Goal: Obtain resource: Download file/media

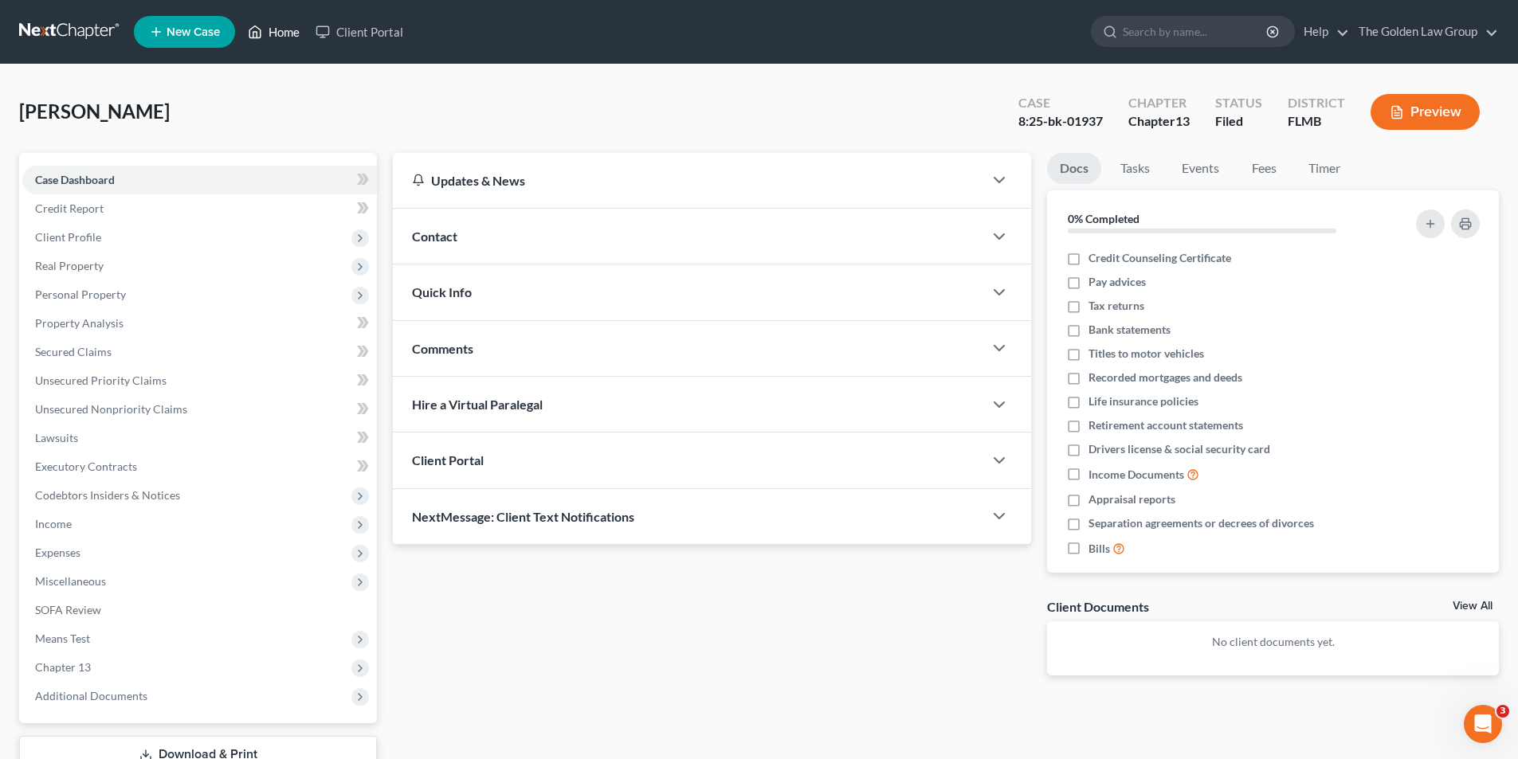
click at [277, 31] on link "Home" at bounding box center [274, 32] width 68 height 29
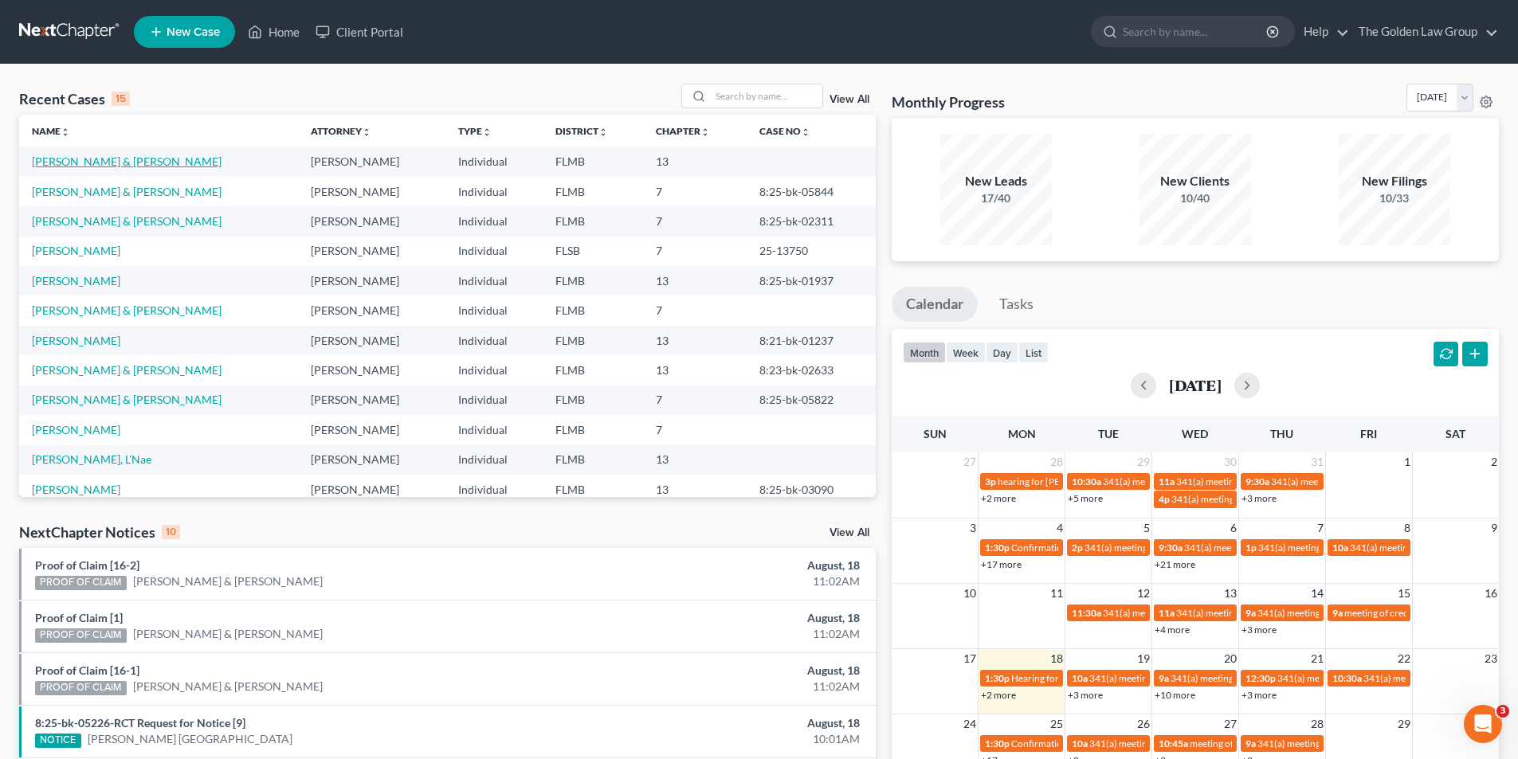
click at [112, 163] on link "[PERSON_NAME] & [PERSON_NAME]" at bounding box center [127, 162] width 190 height 14
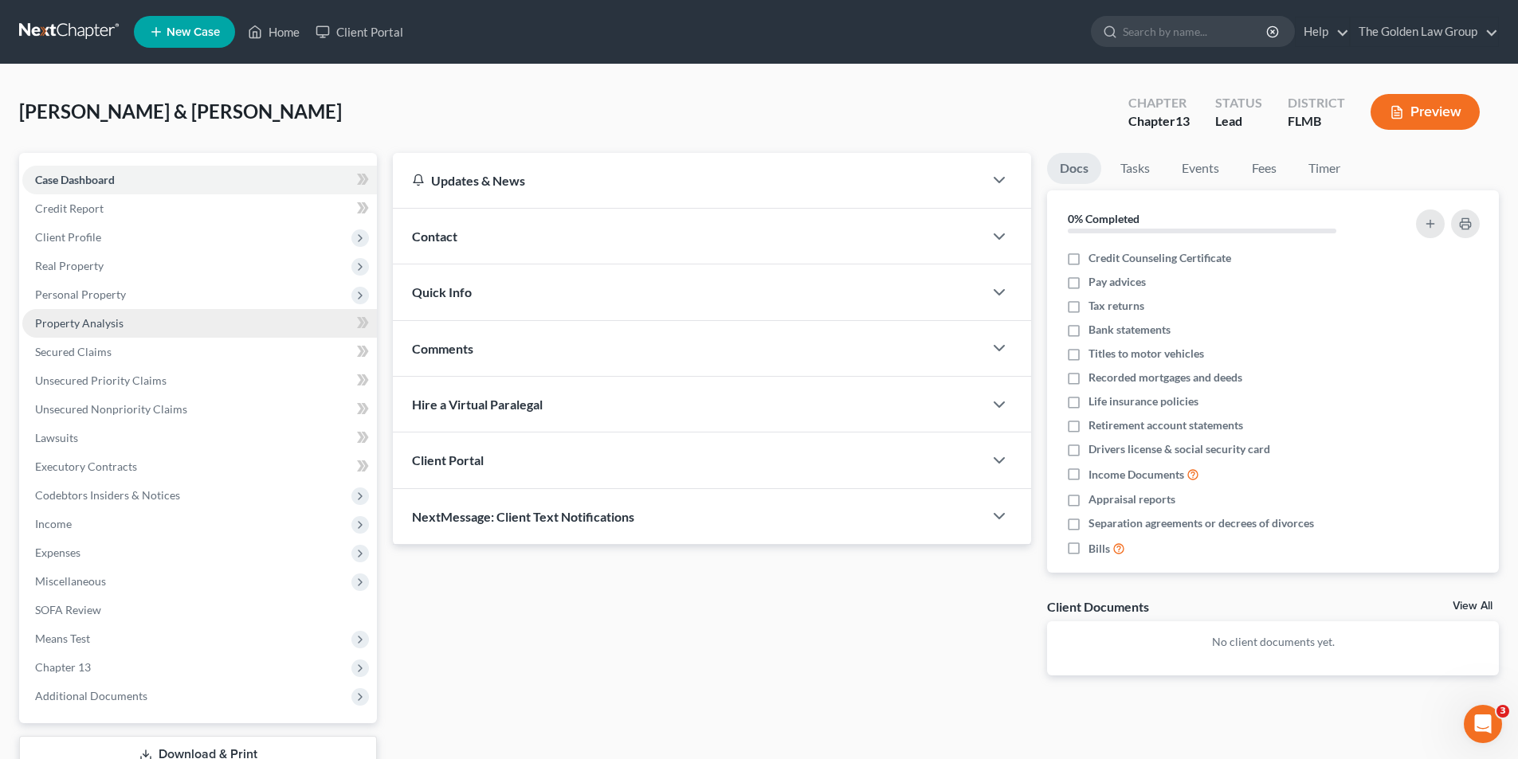
click at [123, 324] on link "Property Analysis" at bounding box center [199, 323] width 355 height 29
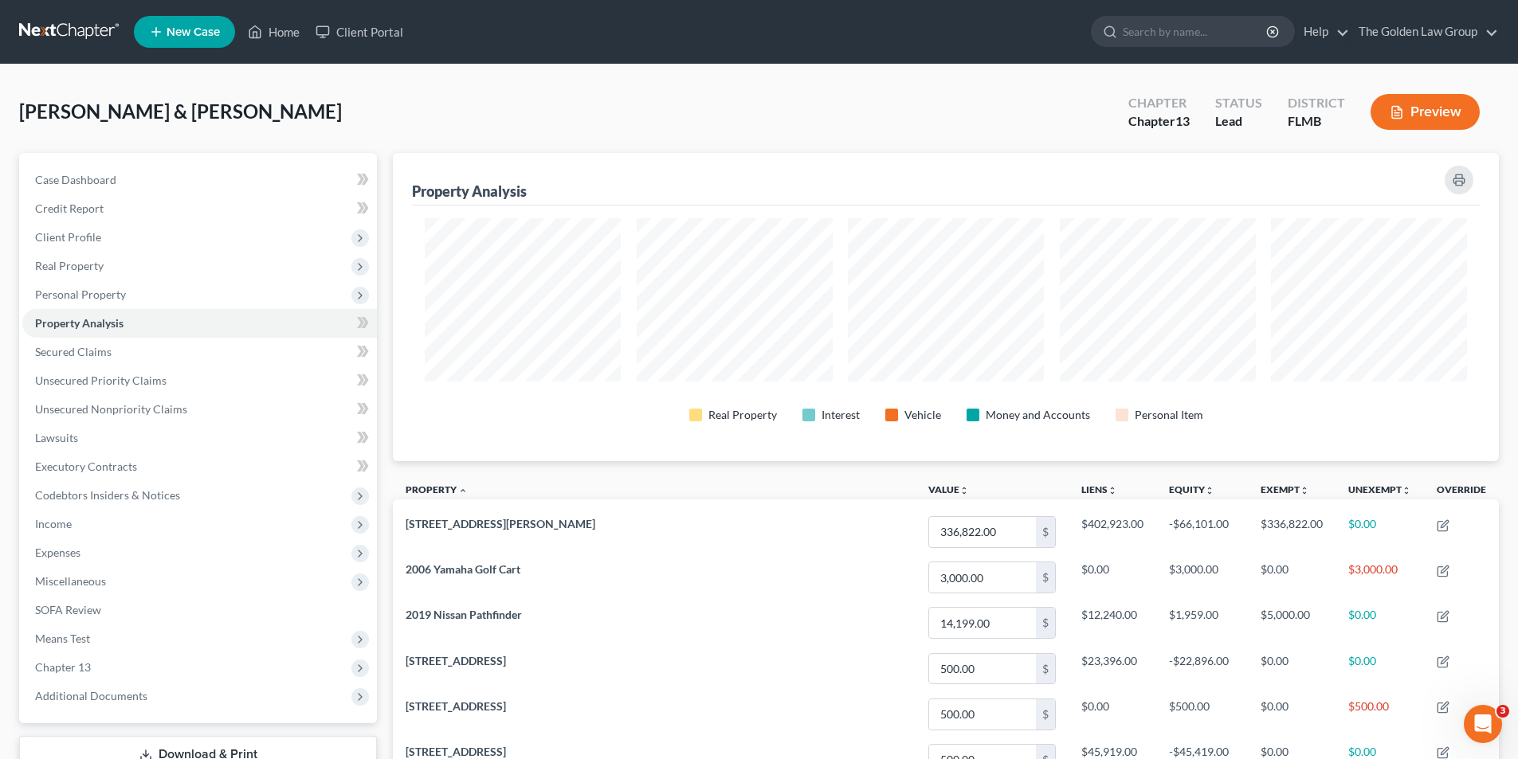
click at [1427, 115] on button "Preview" at bounding box center [1424, 112] width 109 height 36
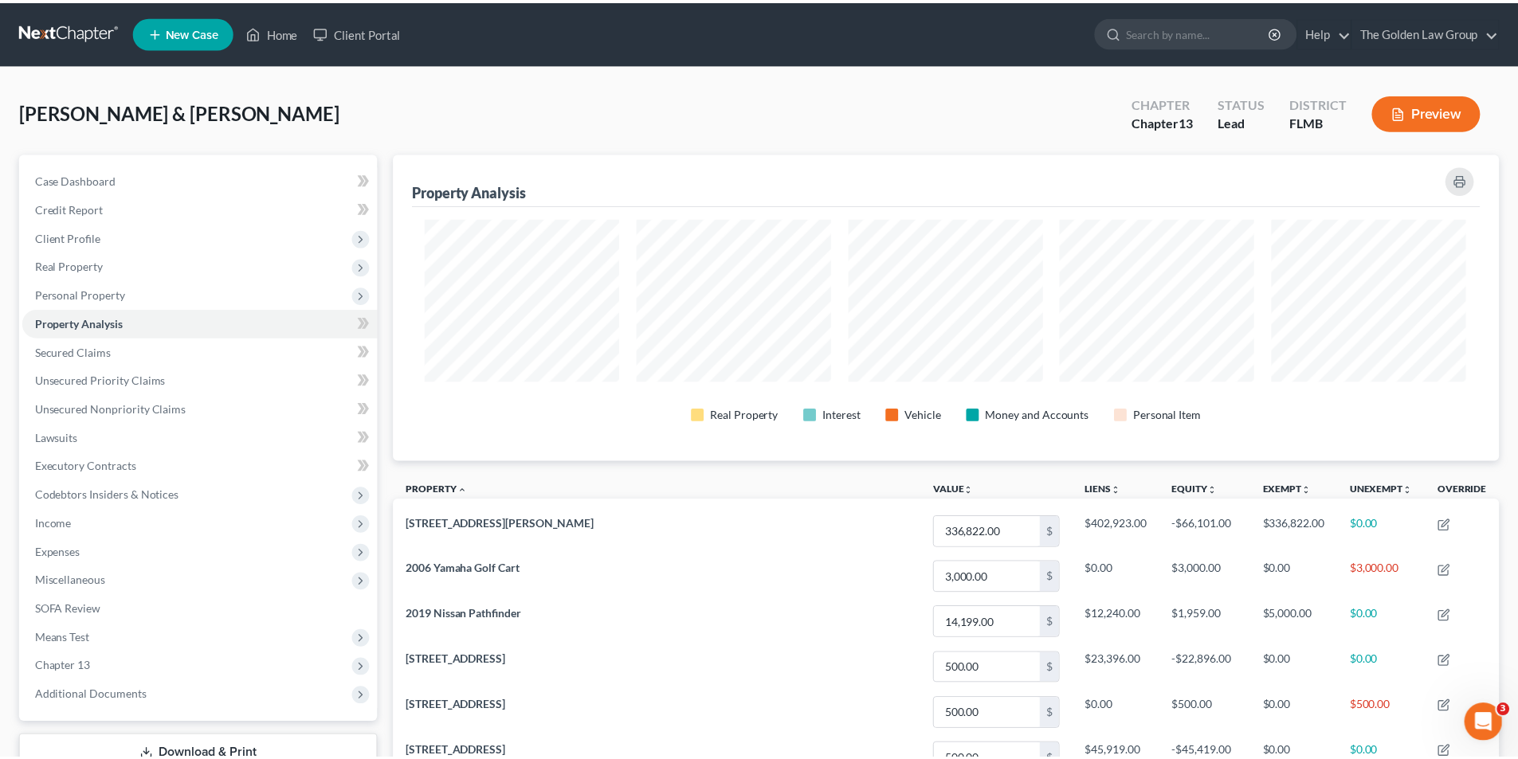
scroll to position [309, 1115]
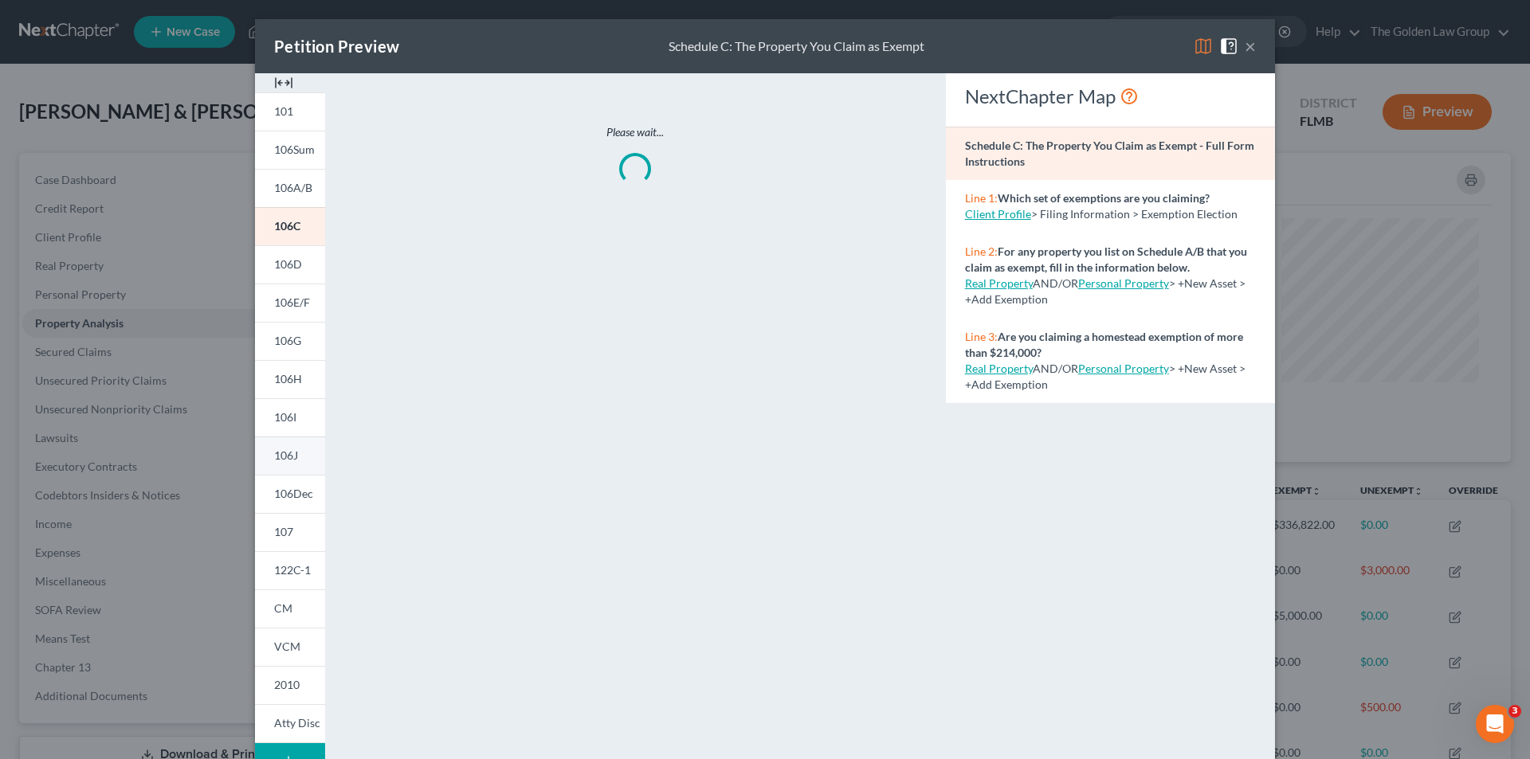
click at [287, 455] on span "106J" at bounding box center [286, 456] width 24 height 14
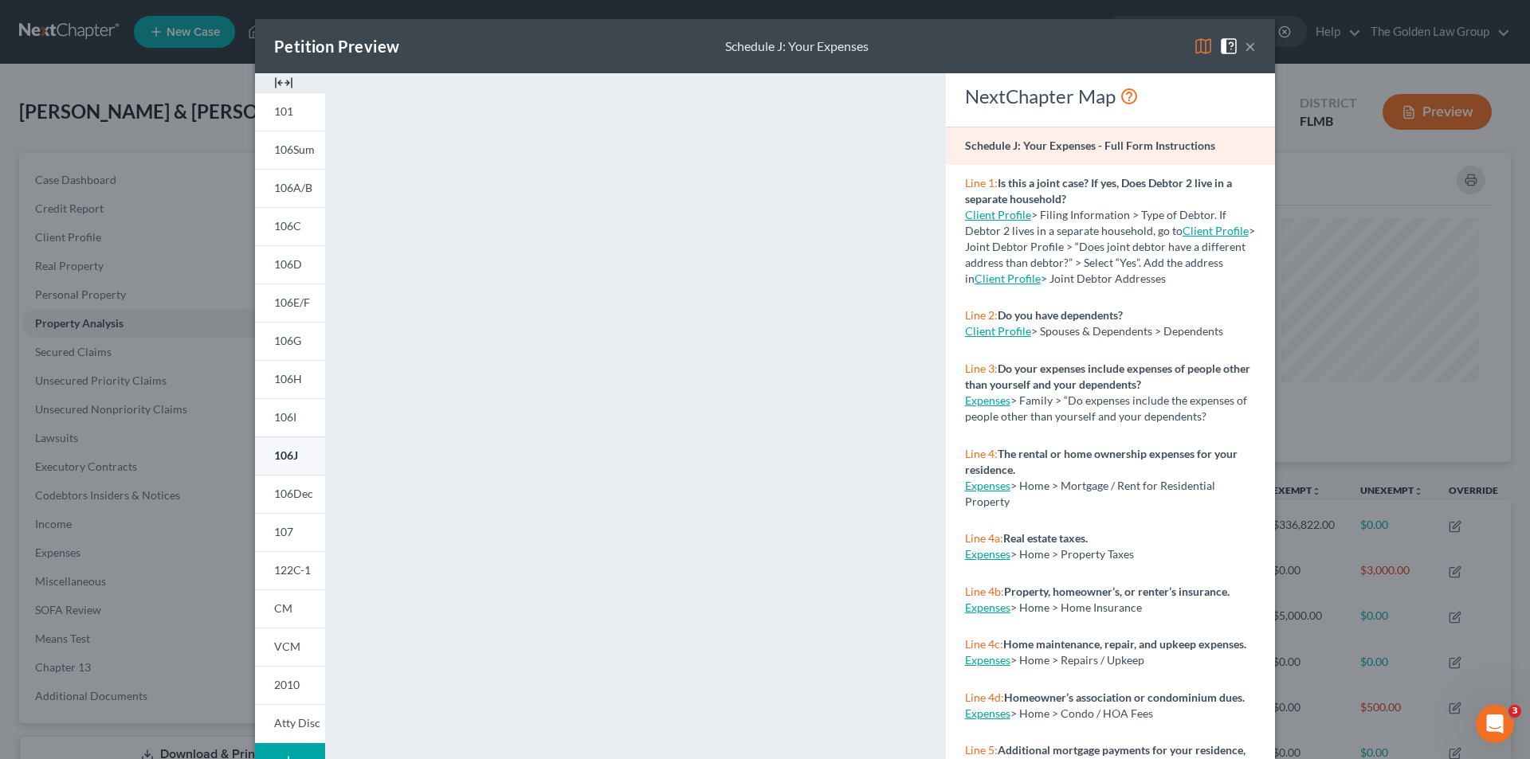
click at [294, 457] on link "106J" at bounding box center [290, 456] width 70 height 38
click at [204, 194] on div "Petition Preview Schedule J: Your Expenses × 101 106Sum 106A/B 106C 106D 106E/F…" at bounding box center [765, 379] width 1530 height 759
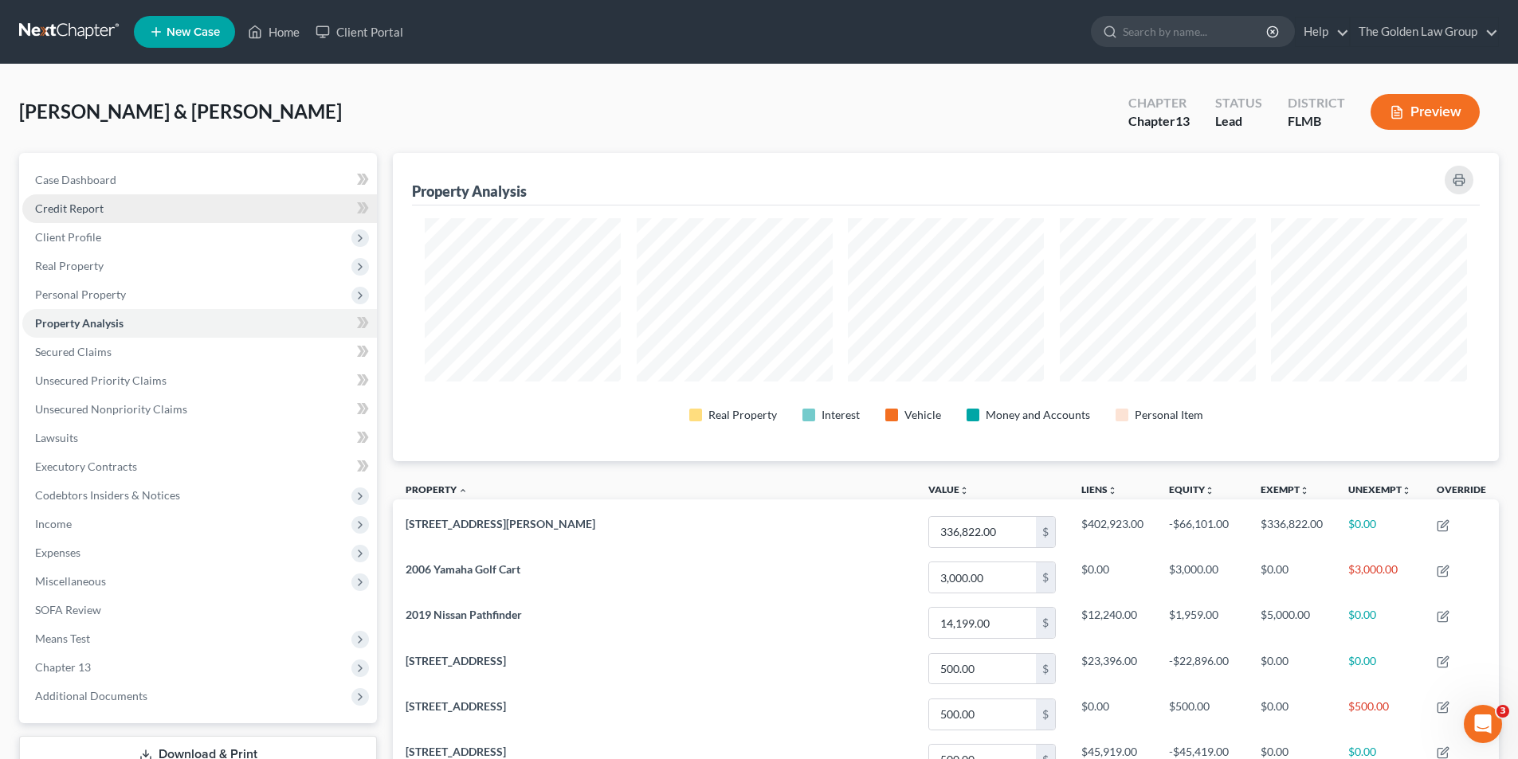
scroll to position [796493, 795696]
click at [1190, 33] on input "search" at bounding box center [1196, 31] width 146 height 29
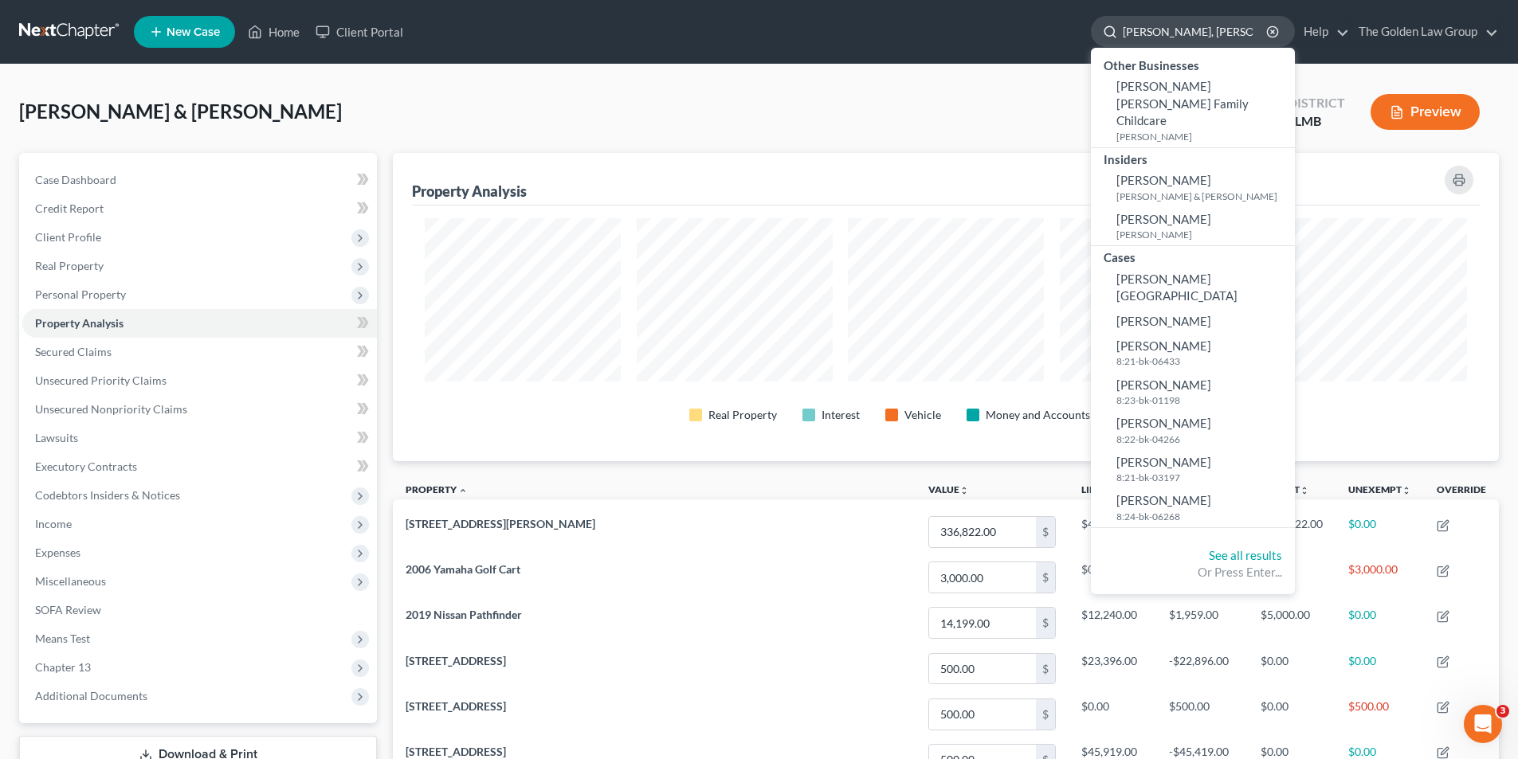
type input "[PERSON_NAME]"
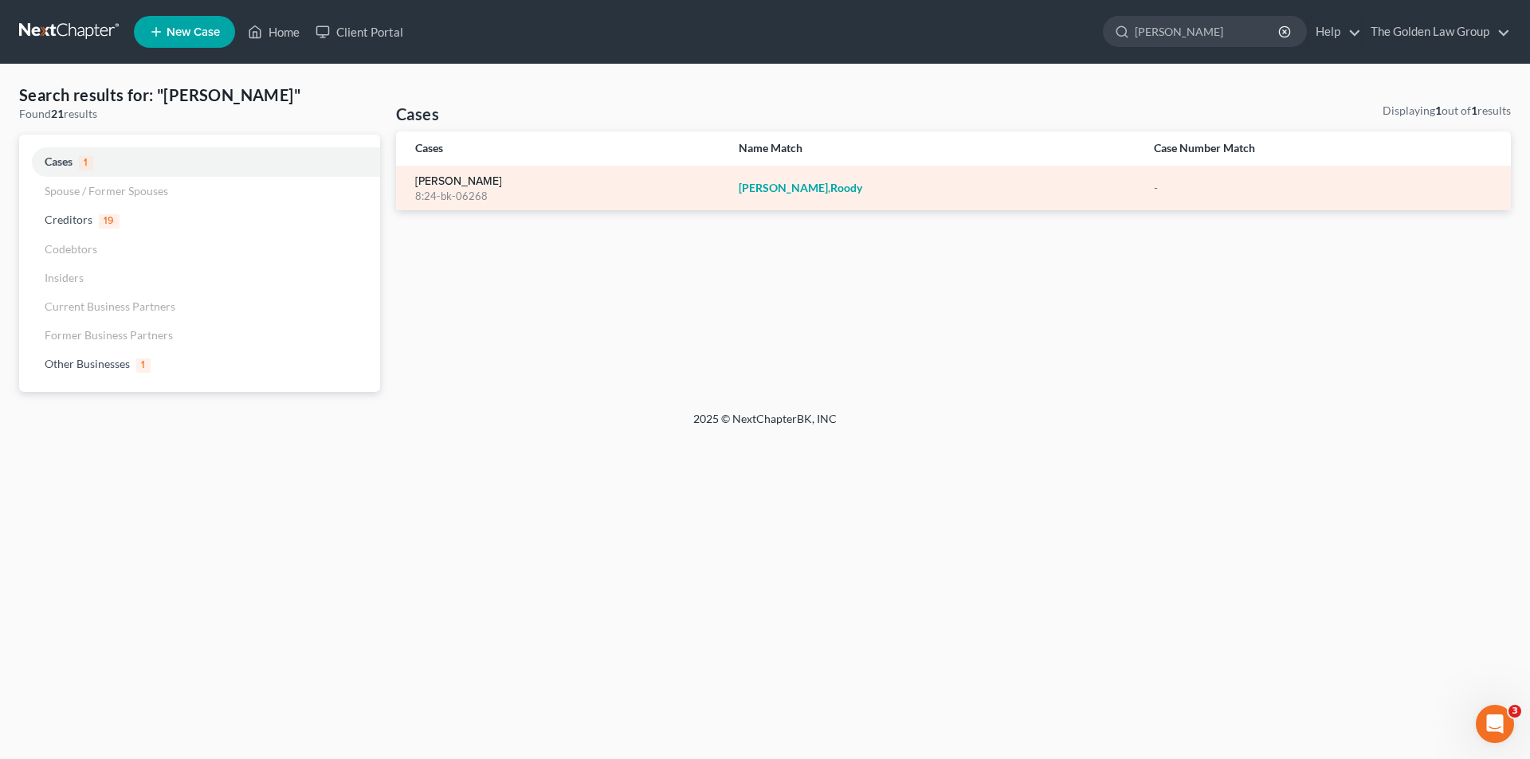
click at [442, 186] on link "[PERSON_NAME]" at bounding box center [458, 181] width 87 height 11
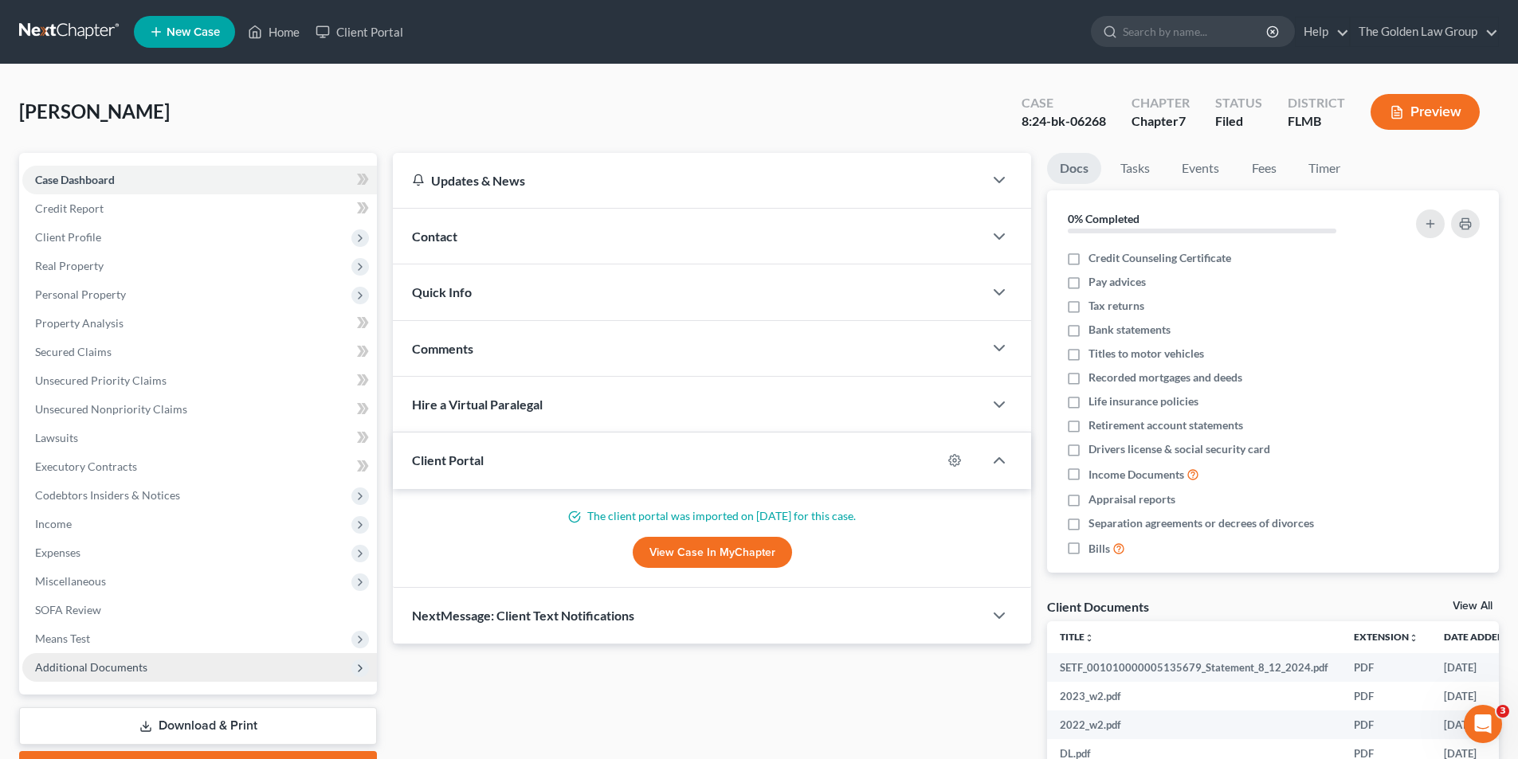
click at [120, 668] on span "Additional Documents" at bounding box center [91, 668] width 112 height 14
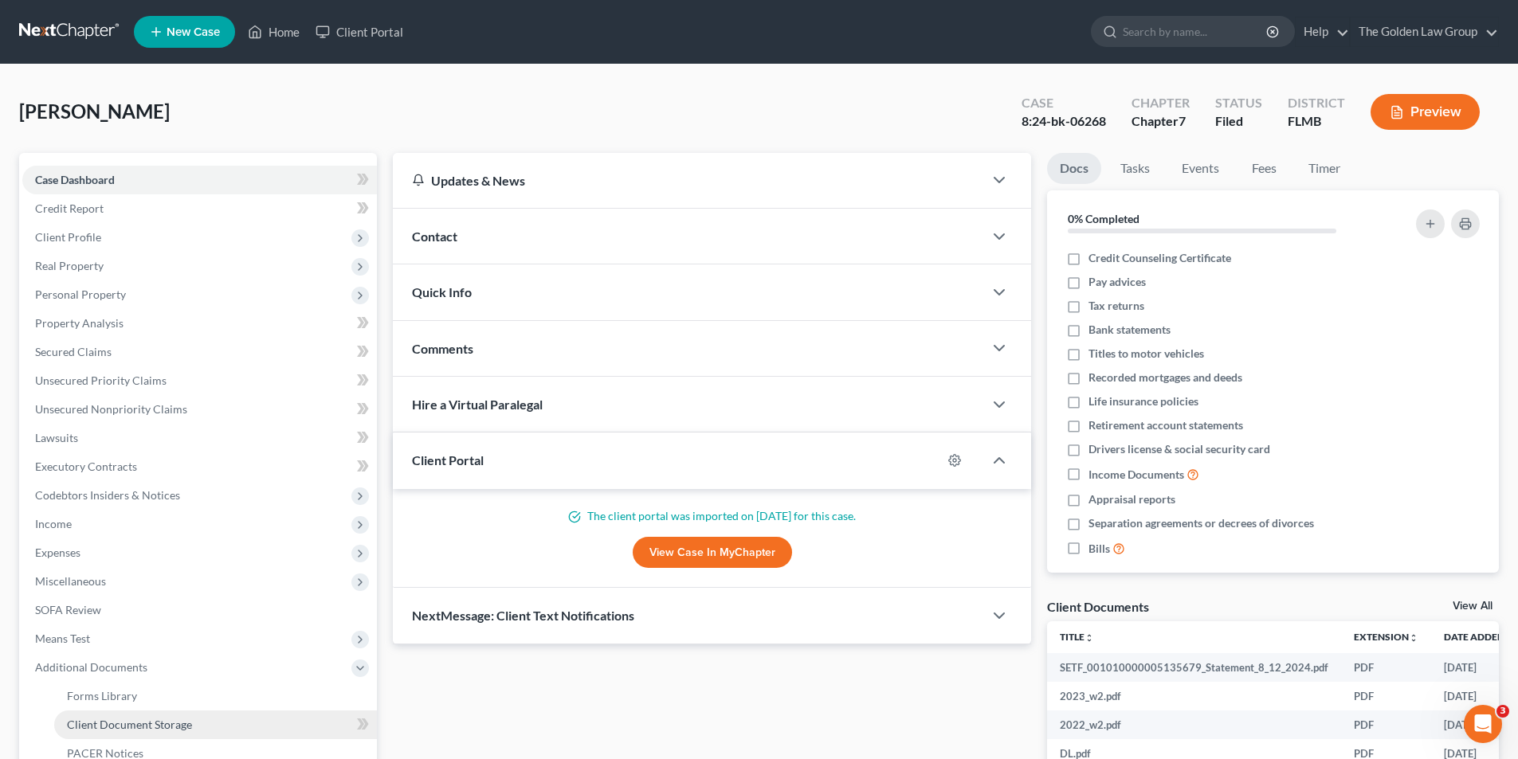
scroll to position [159, 0]
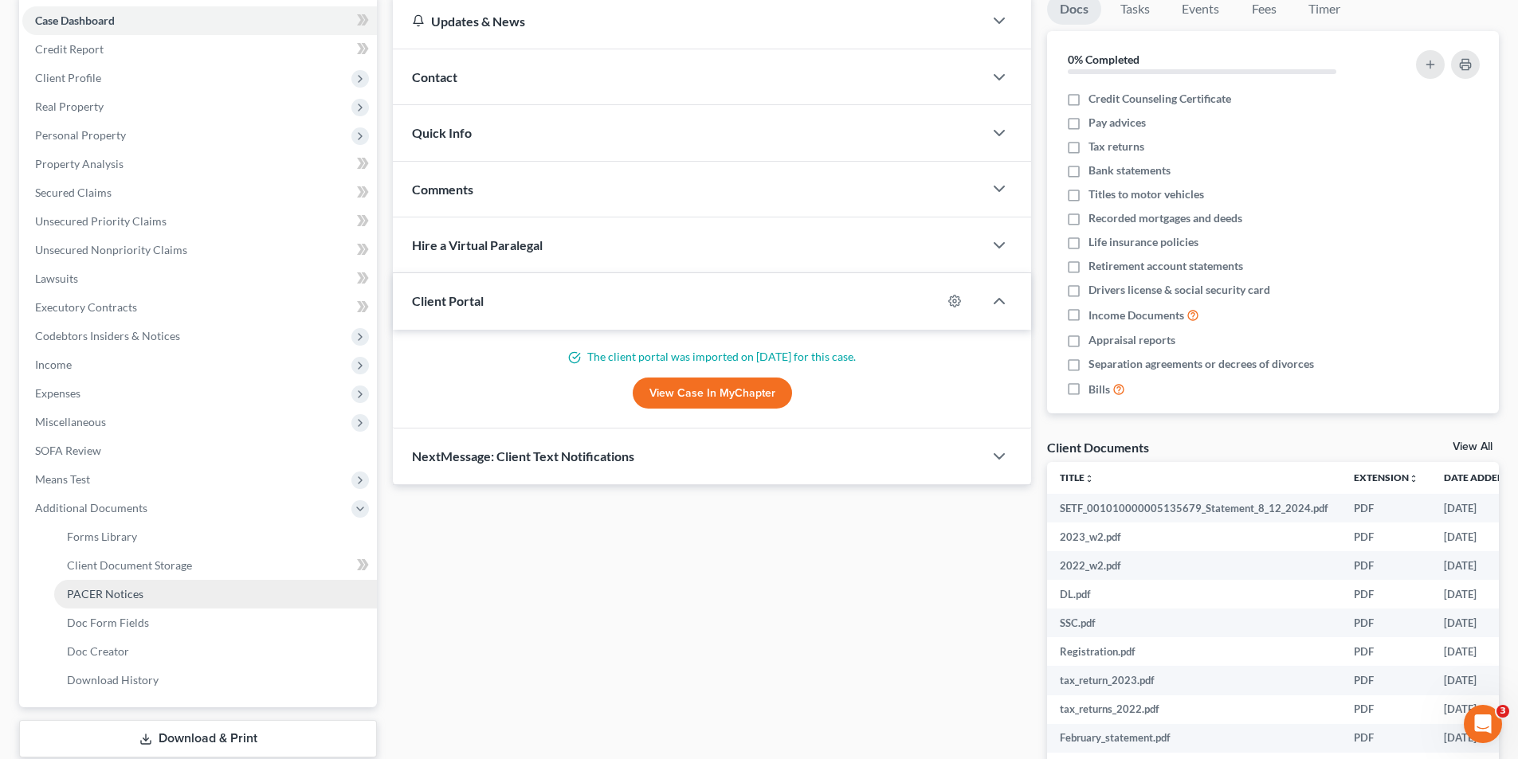
click at [124, 594] on span "PACER Notices" at bounding box center [105, 594] width 76 height 14
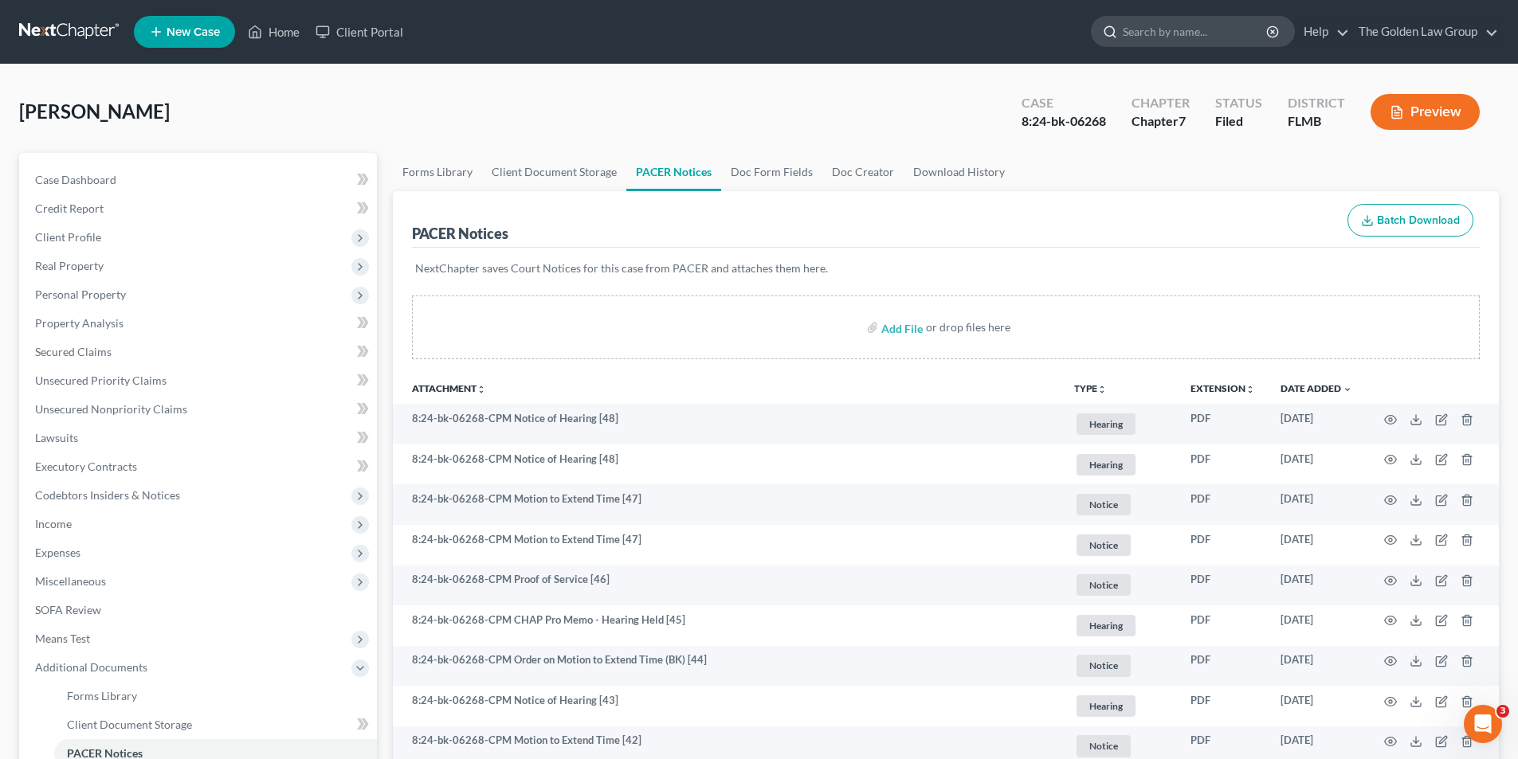
click at [1159, 34] on input "search" at bounding box center [1196, 31] width 146 height 29
type input "[PERSON_NAME]"
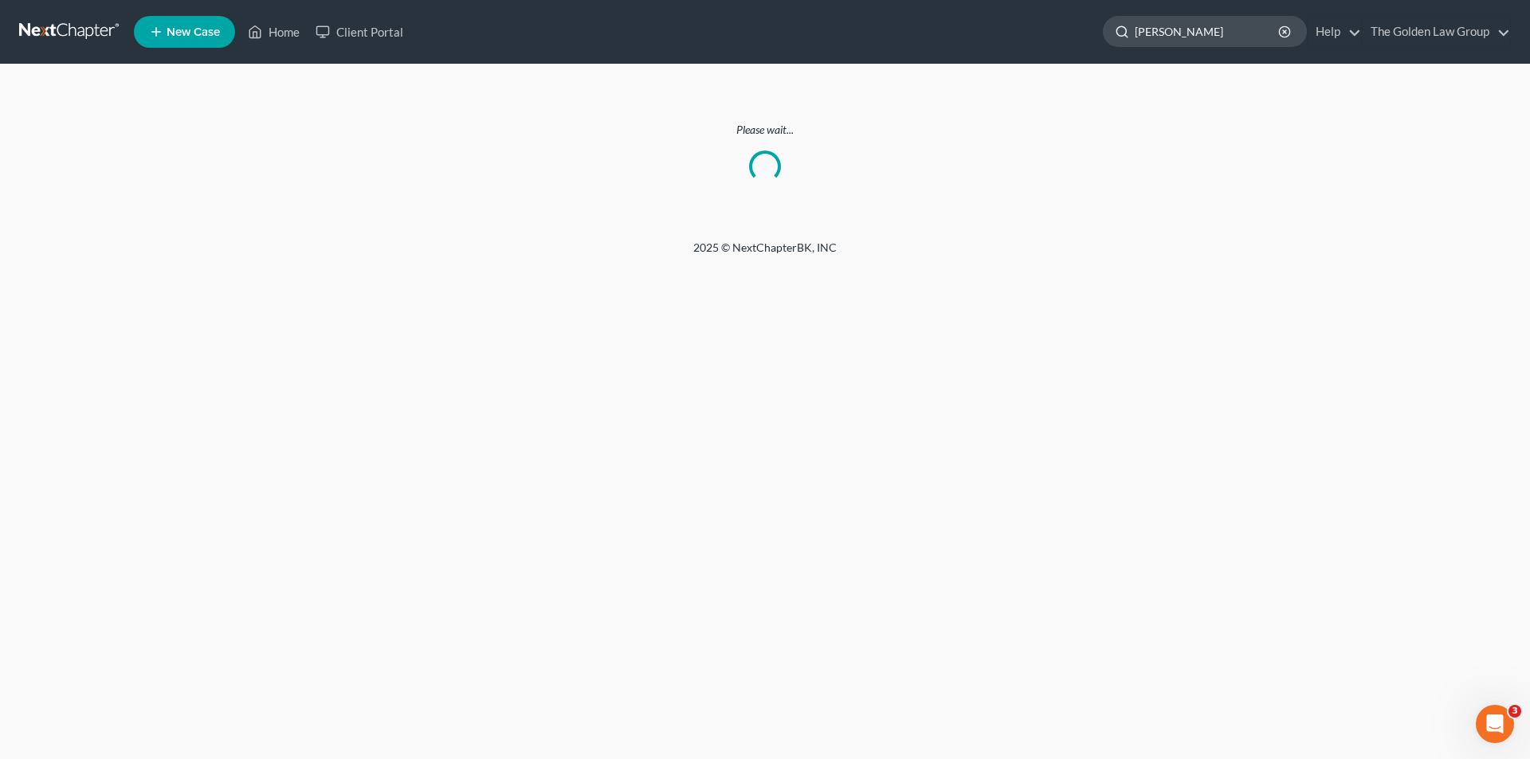
click at [1196, 33] on input "[PERSON_NAME]" at bounding box center [1208, 31] width 146 height 29
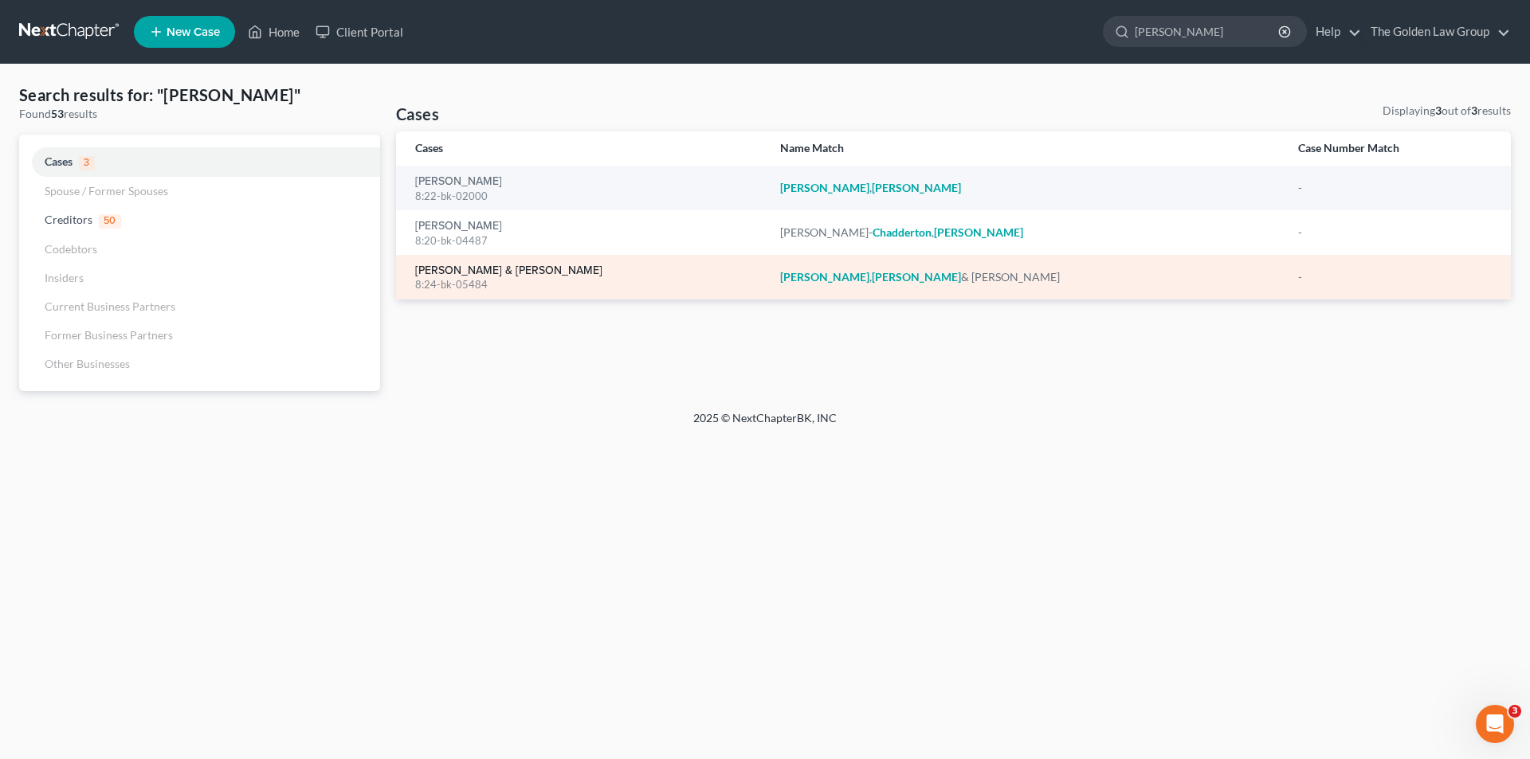
type input "[PERSON_NAME]"
click at [456, 273] on link "[PERSON_NAME] & [PERSON_NAME]" at bounding box center [508, 270] width 187 height 11
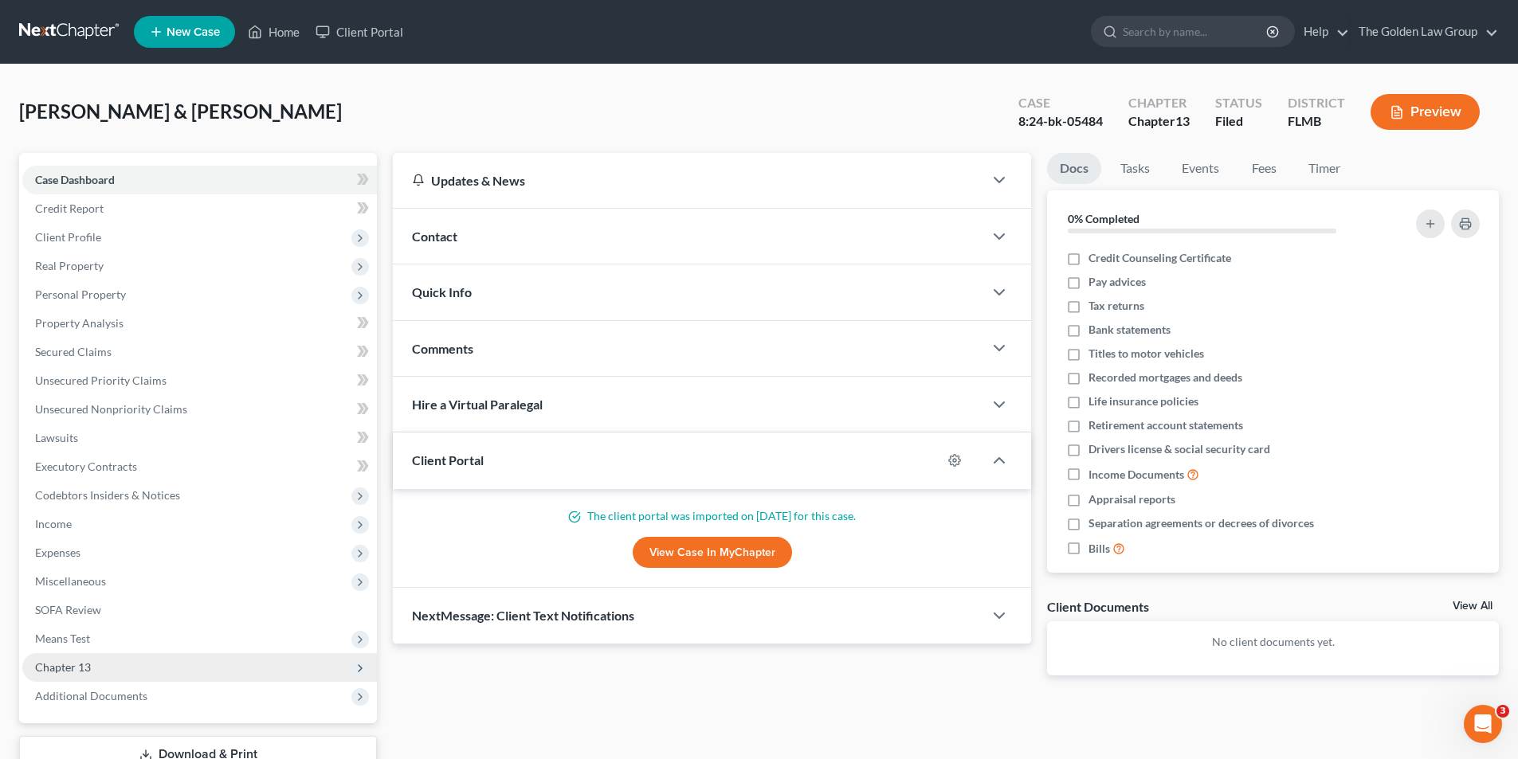
scroll to position [116, 0]
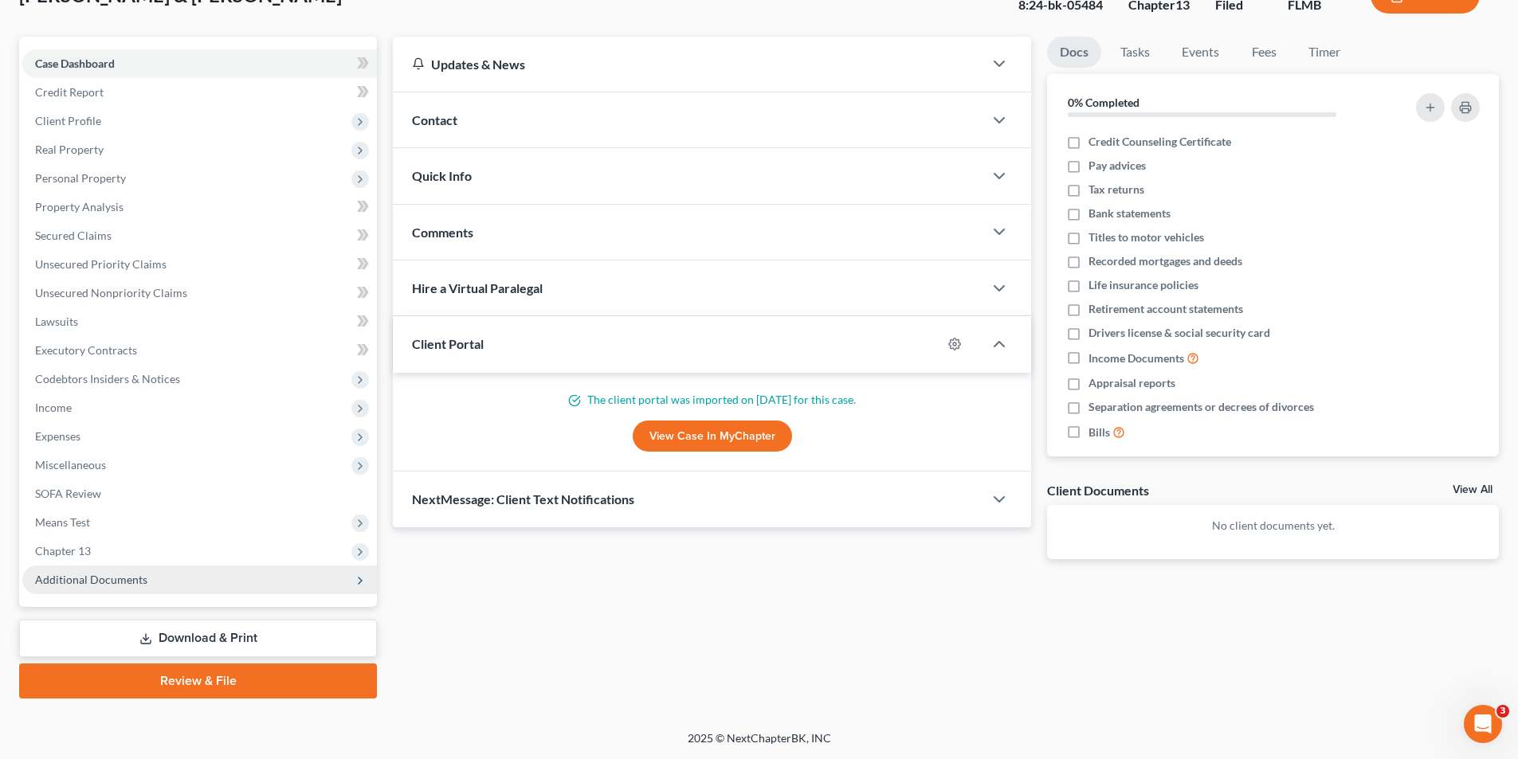
click at [121, 580] on span "Additional Documents" at bounding box center [91, 580] width 112 height 14
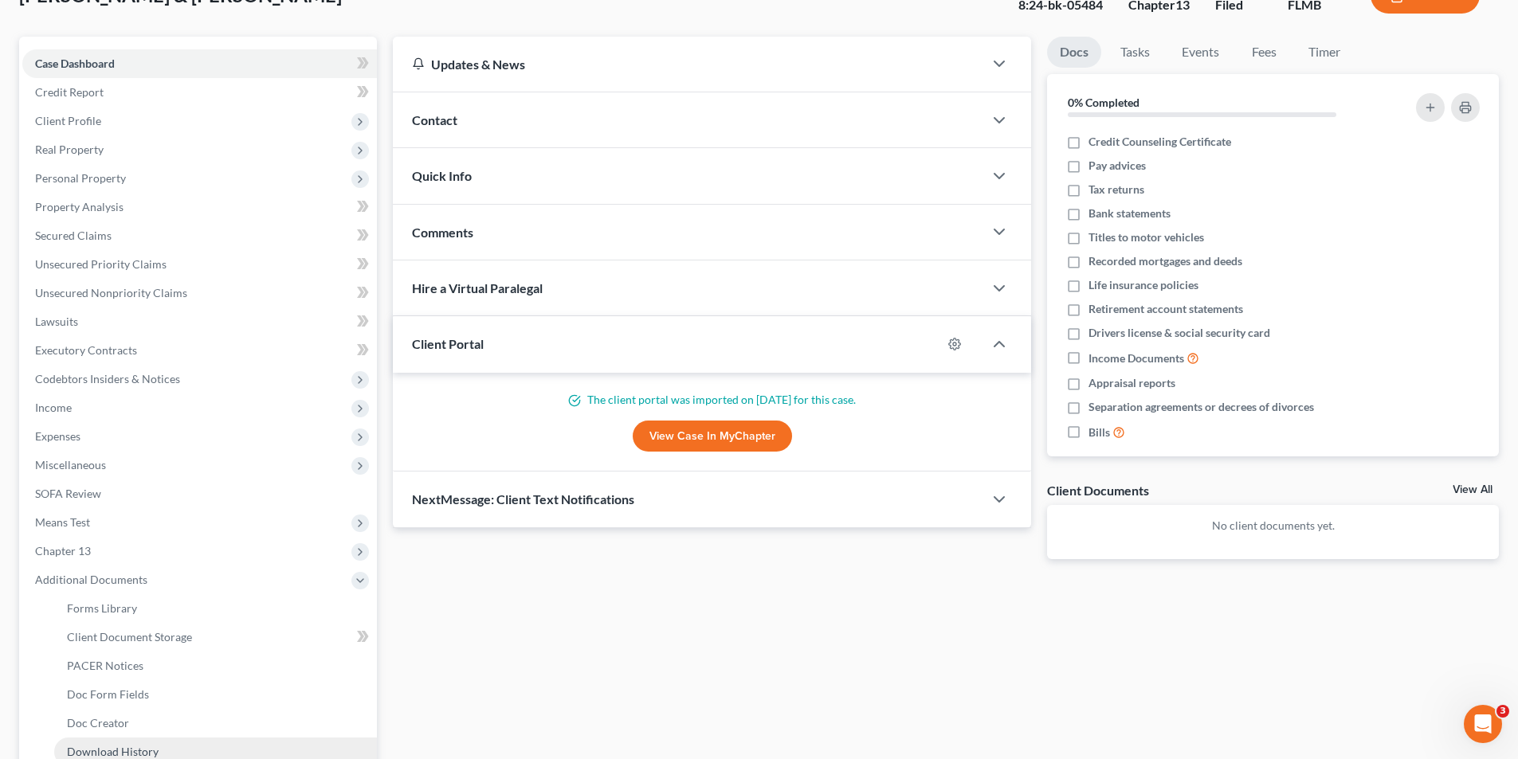
scroll to position [288, 0]
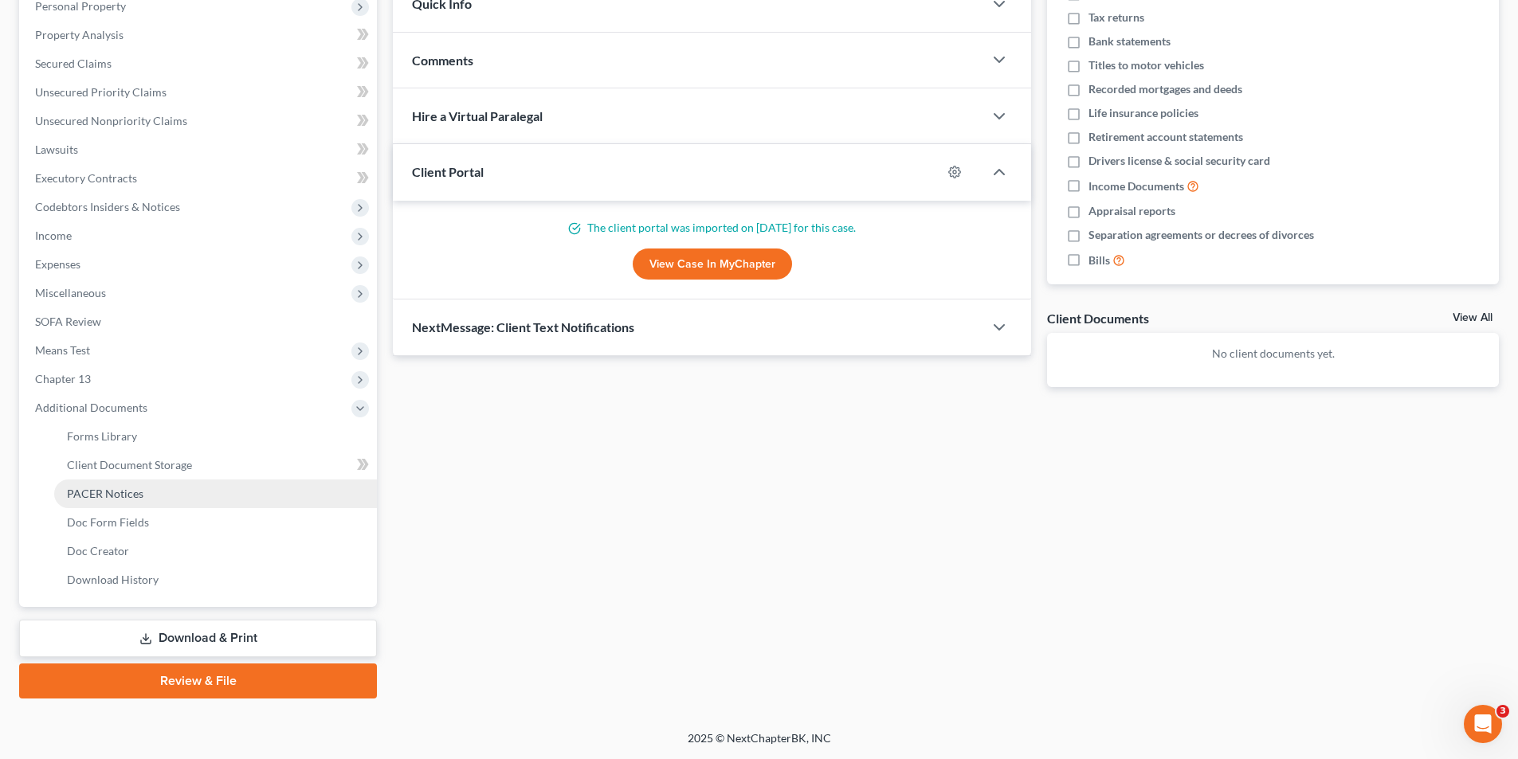
click at [128, 492] on span "PACER Notices" at bounding box center [105, 494] width 76 height 14
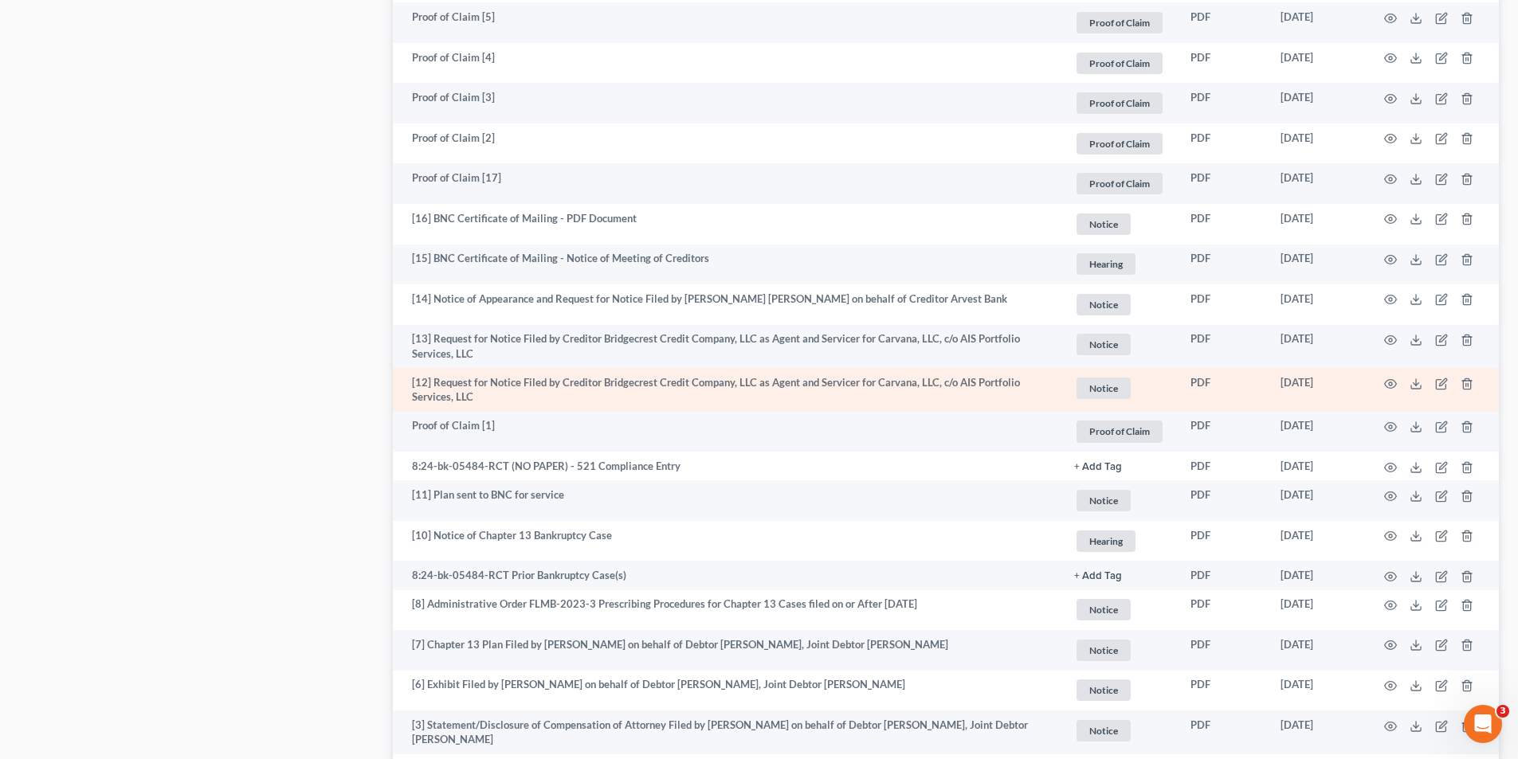
scroll to position [2550, 0]
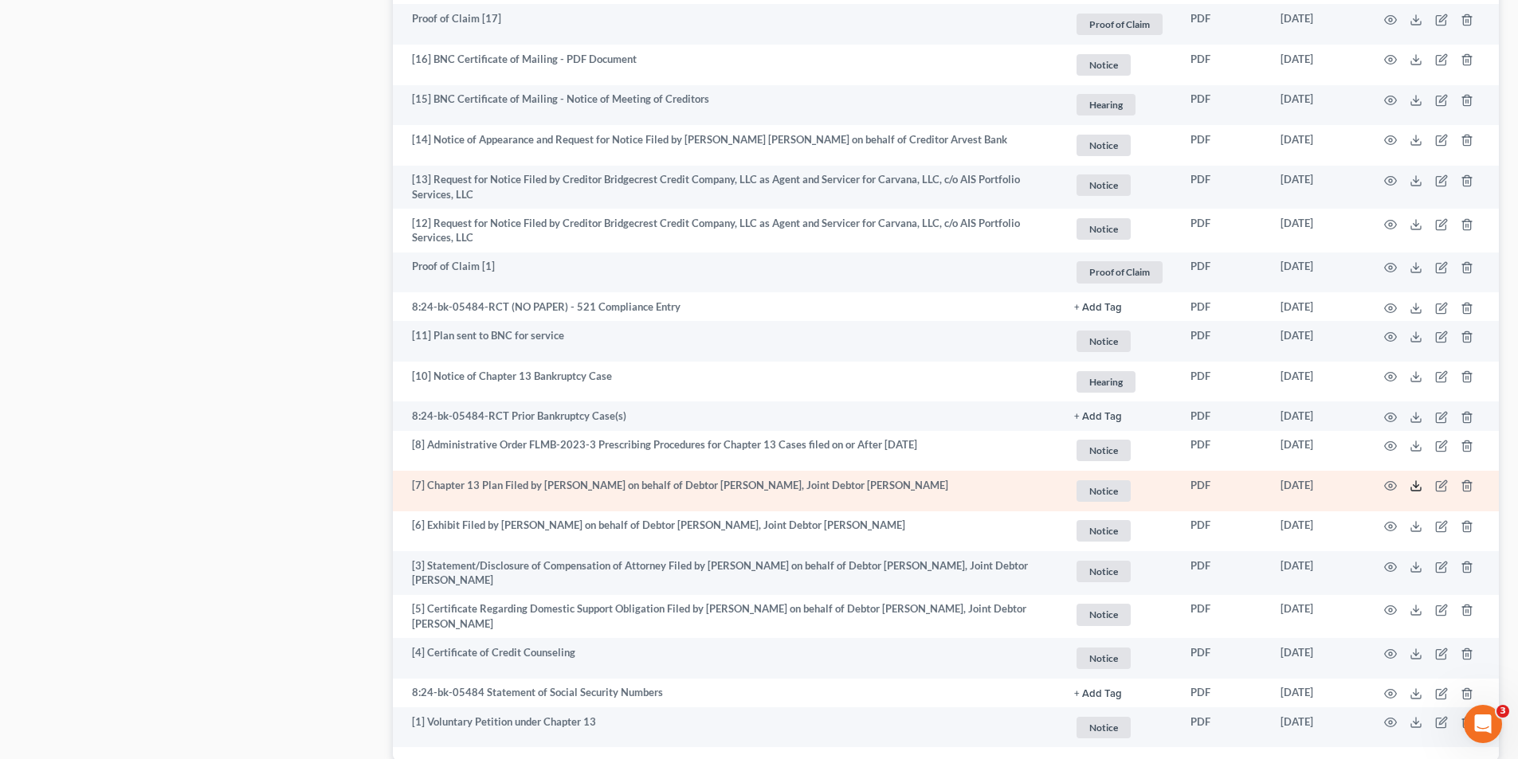
click at [1416, 488] on line at bounding box center [1416, 484] width 0 height 6
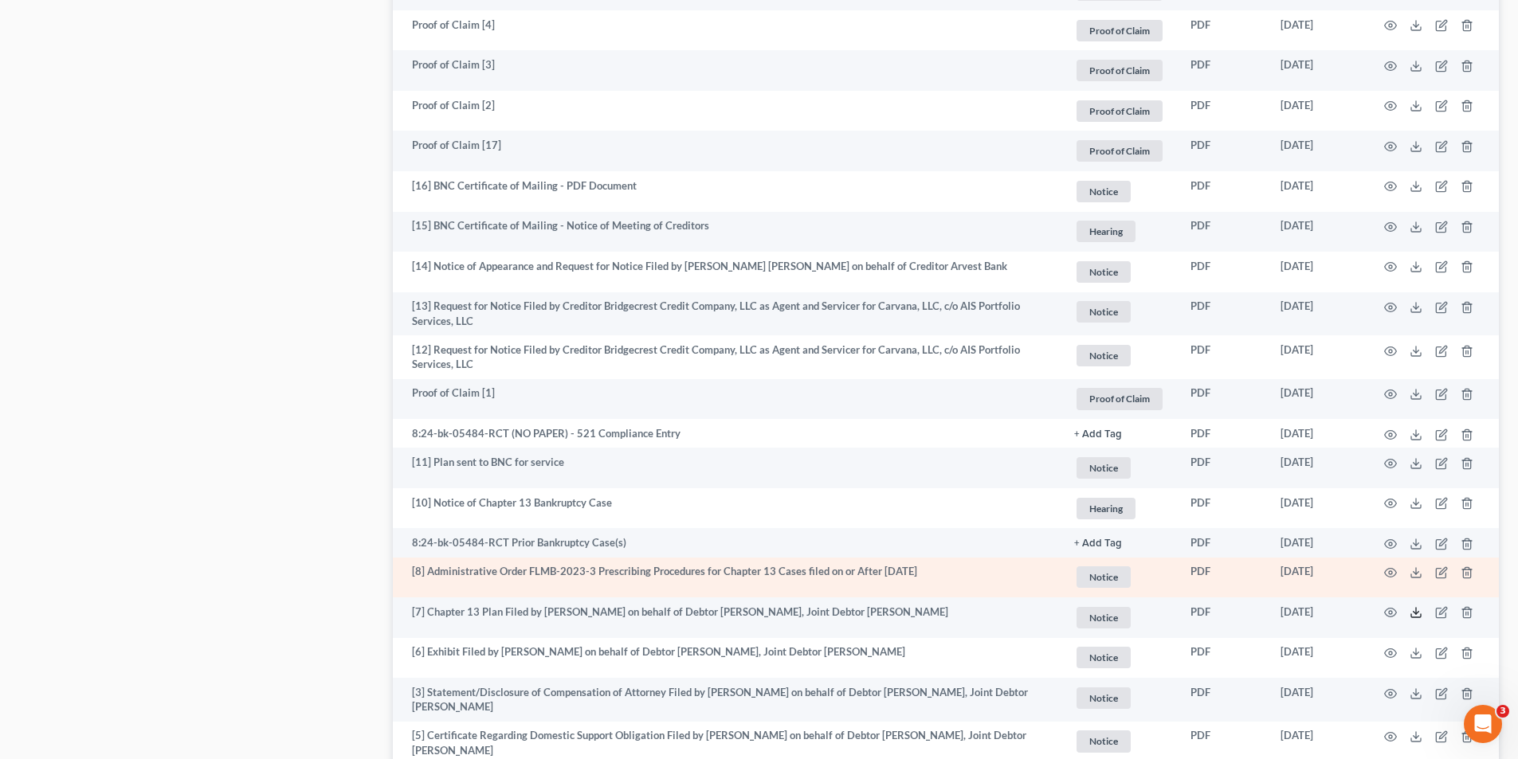
scroll to position [2184, 0]
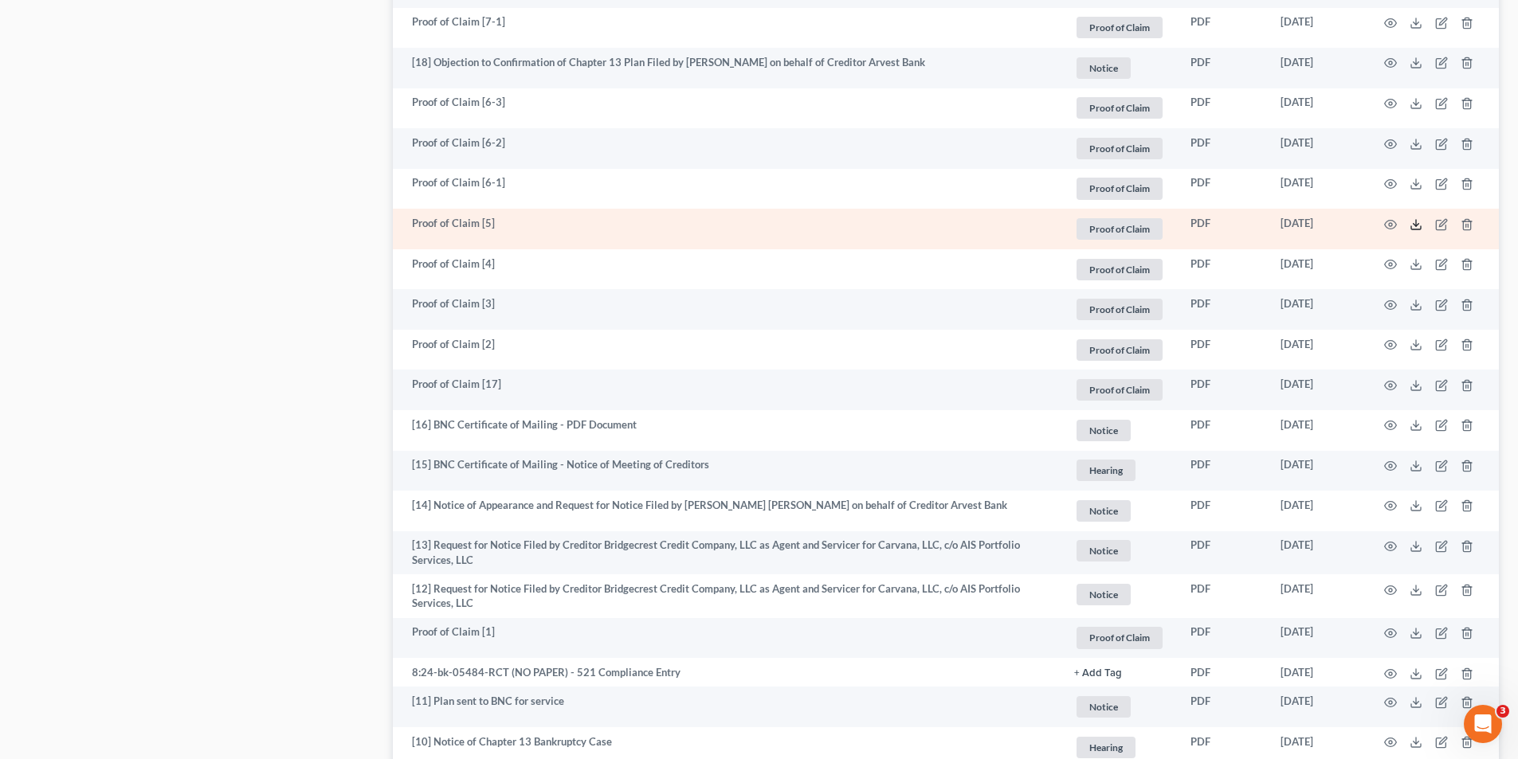
click at [1414, 223] on polyline at bounding box center [1417, 224] width 6 height 2
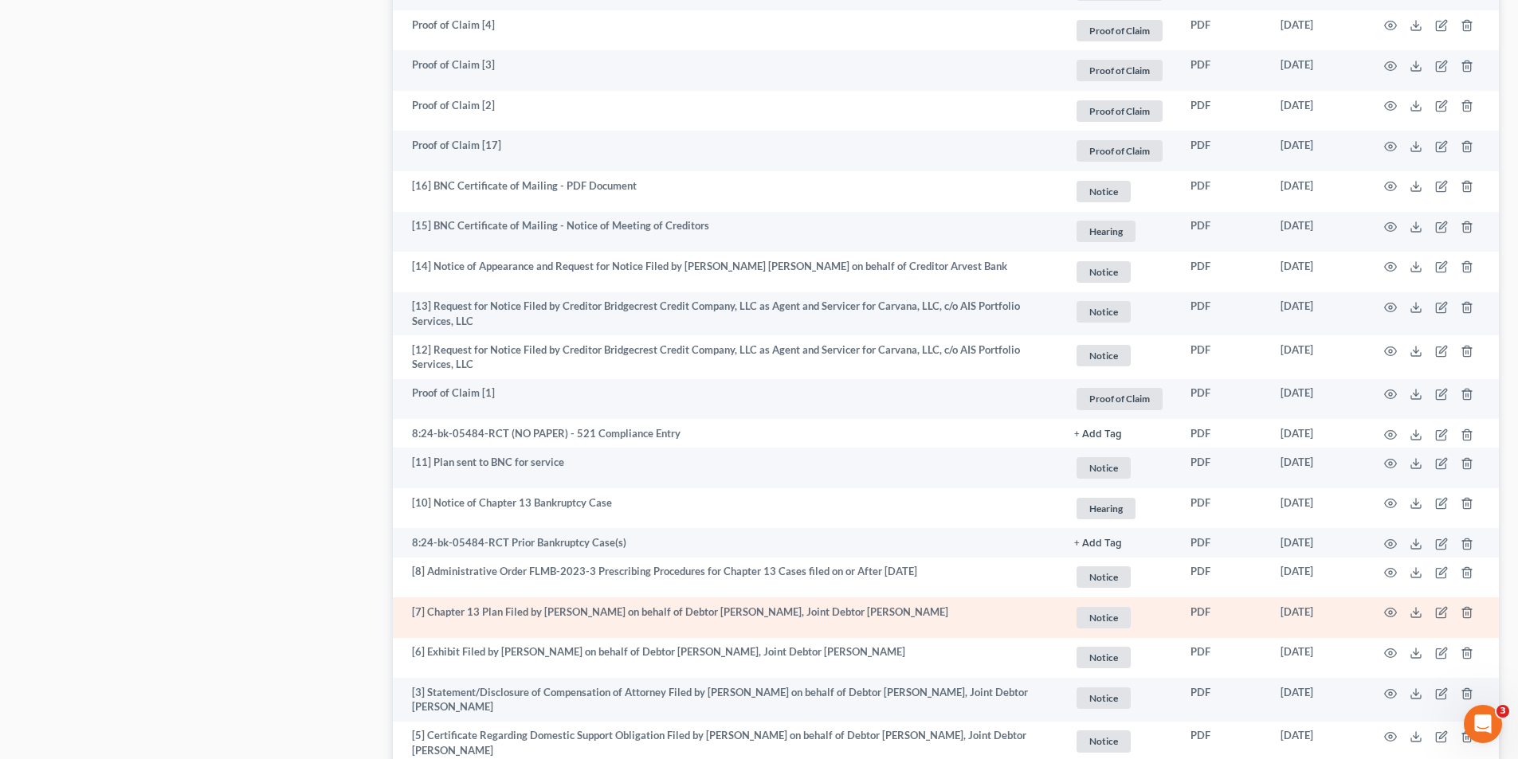
scroll to position [2662, 0]
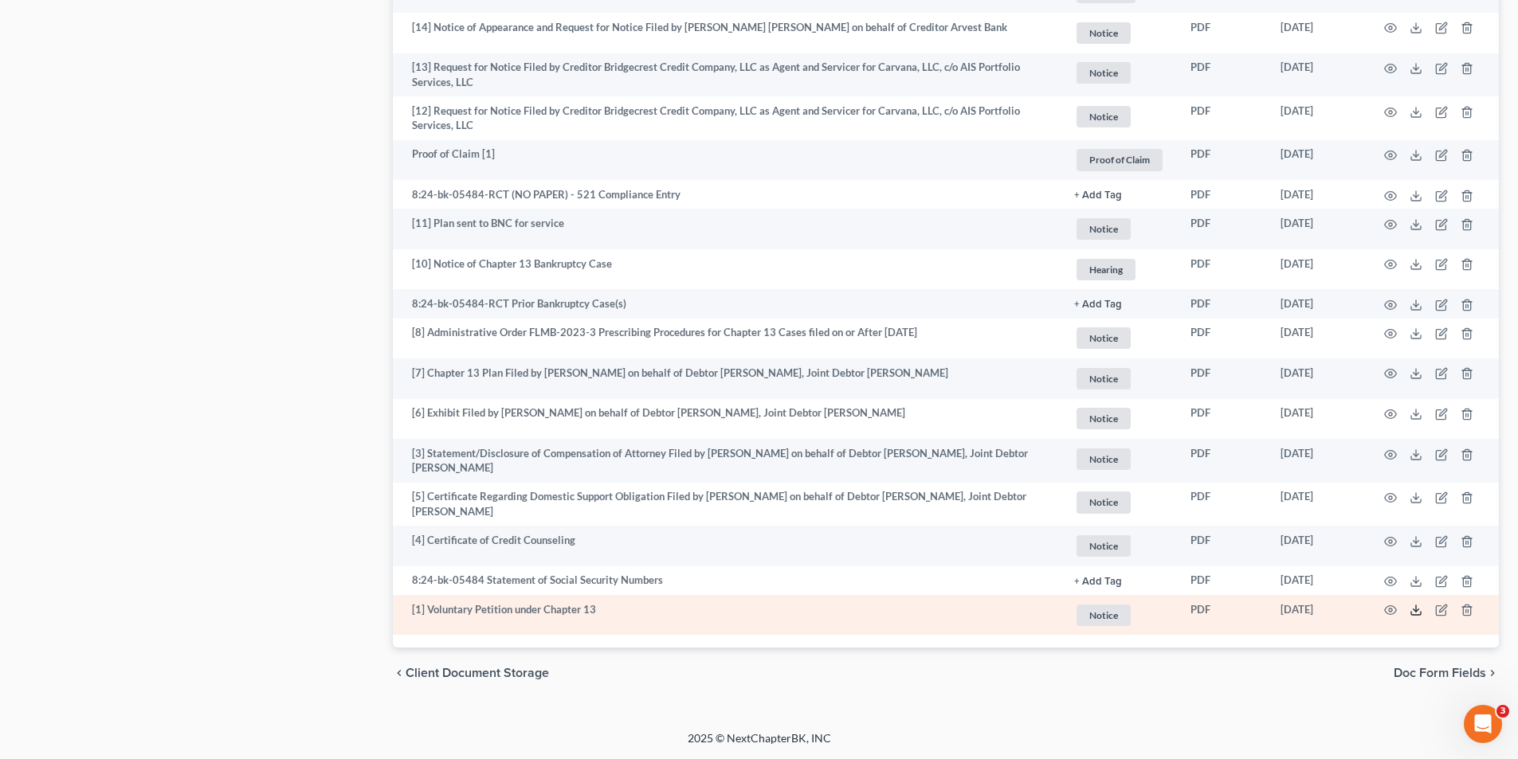
click at [1418, 610] on polyline at bounding box center [1417, 611] width 6 height 2
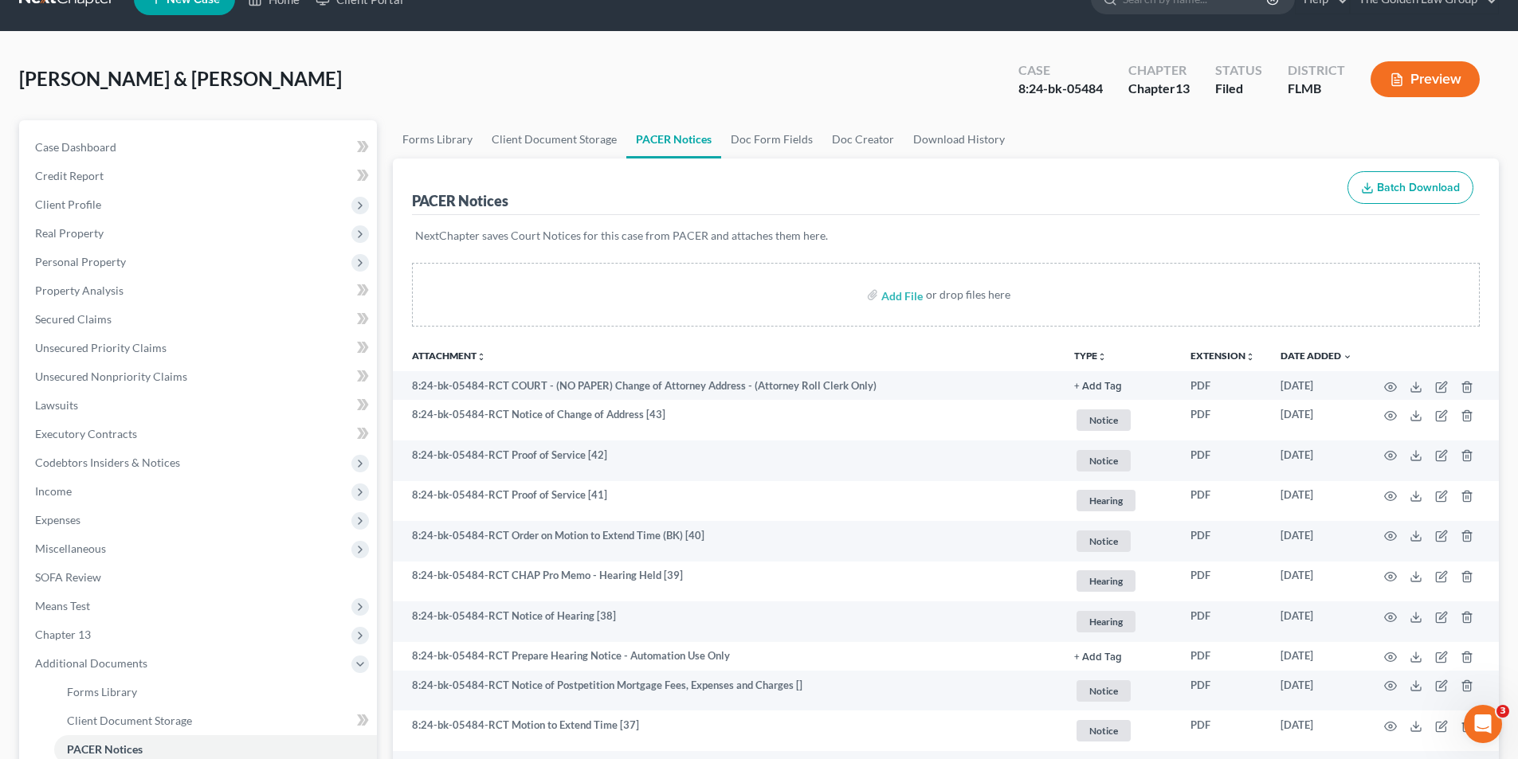
scroll to position [0, 0]
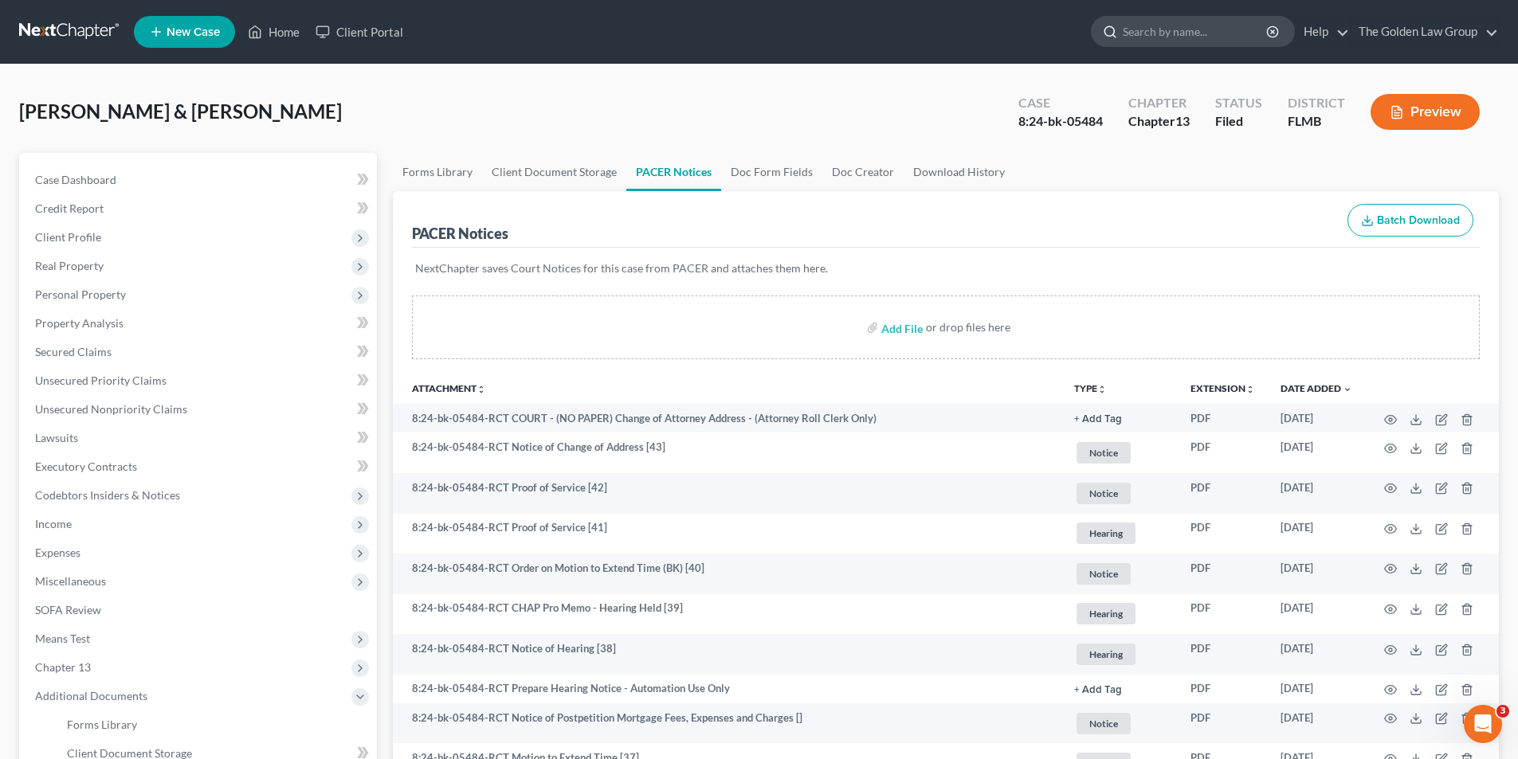
click at [1152, 37] on input "search" at bounding box center [1196, 31] width 146 height 29
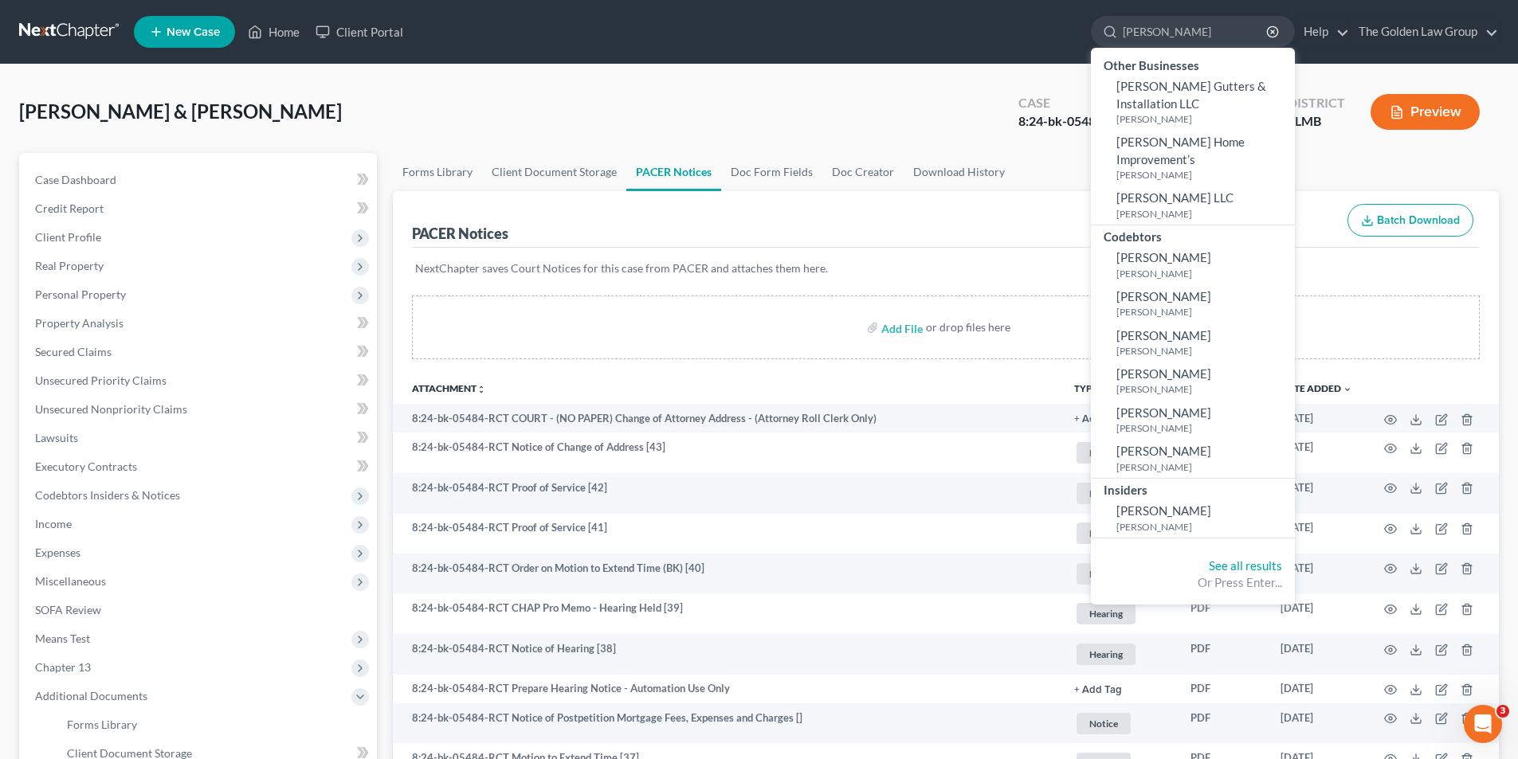
type input "[PERSON_NAME]"
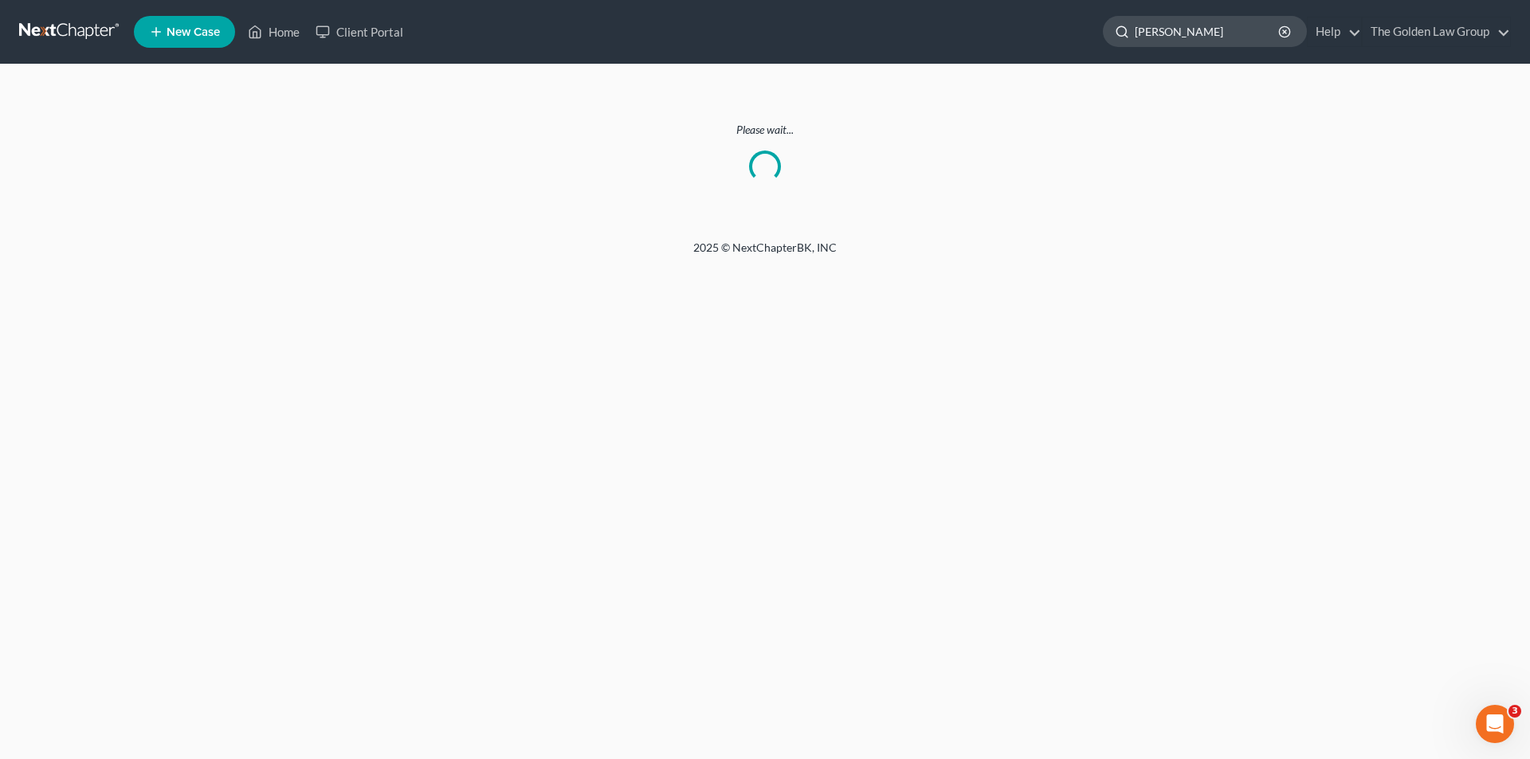
click at [1246, 27] on input "[PERSON_NAME]" at bounding box center [1208, 31] width 146 height 29
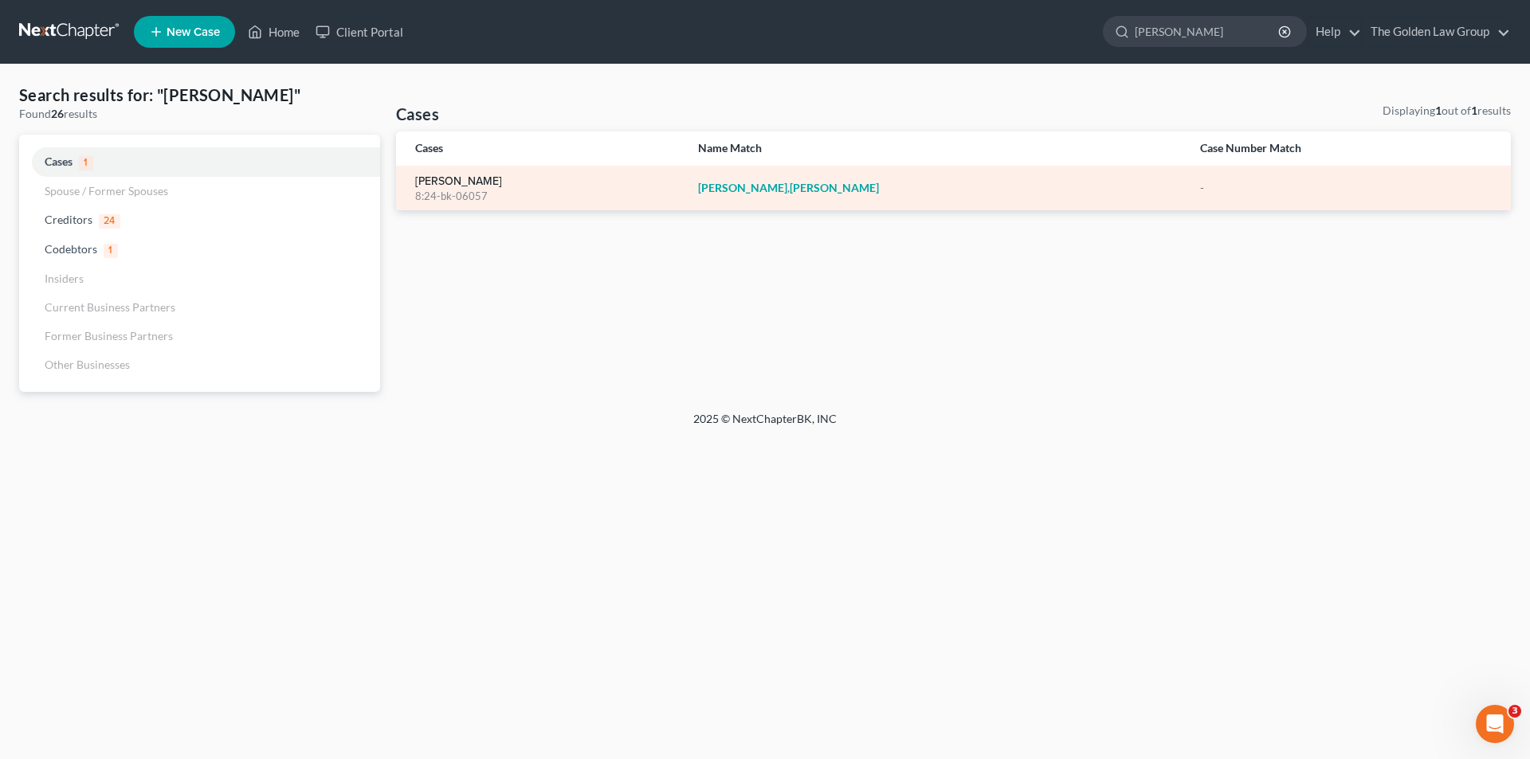
type input "[PERSON_NAME]"
click at [454, 183] on link "[PERSON_NAME]" at bounding box center [458, 181] width 87 height 11
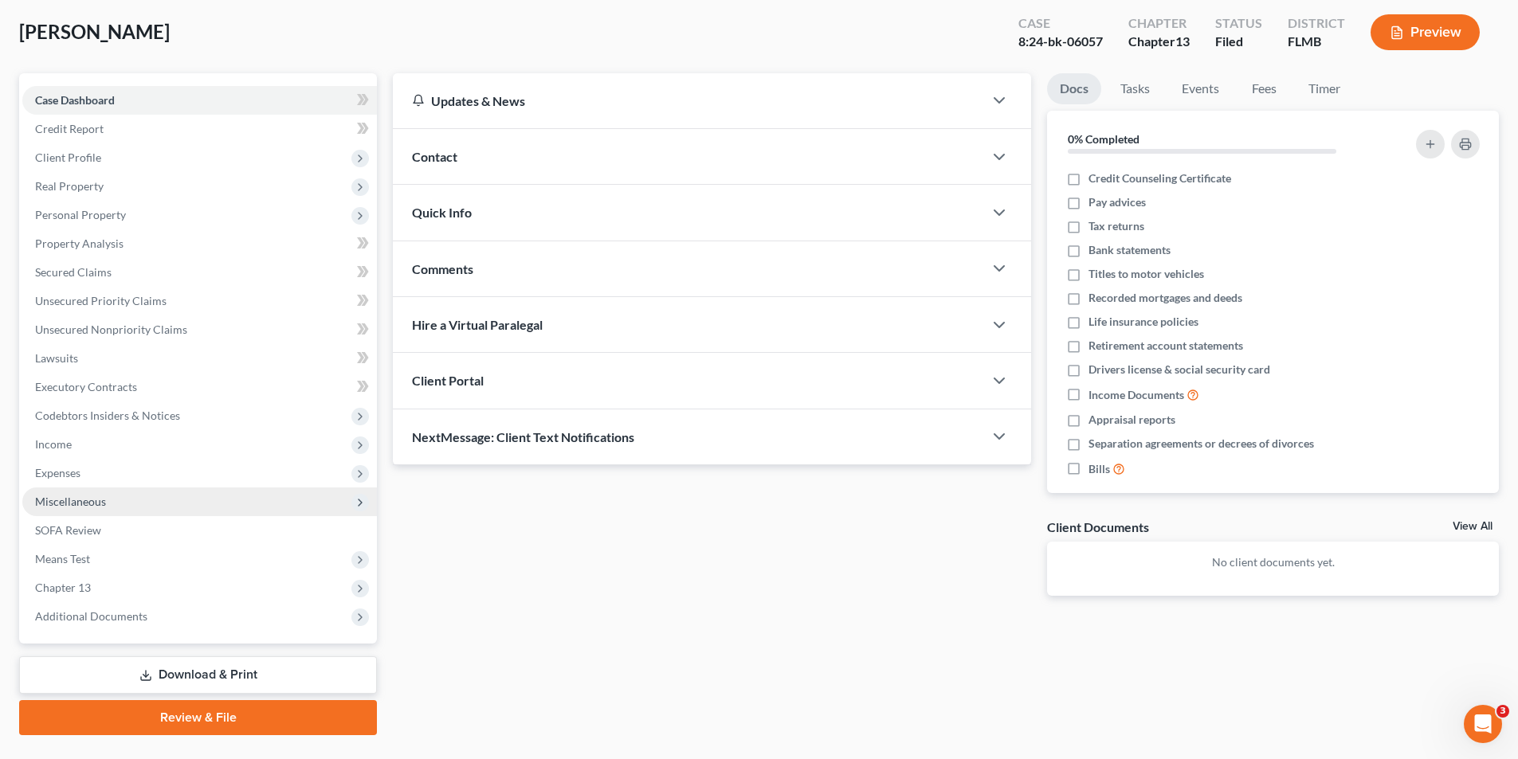
scroll to position [116, 0]
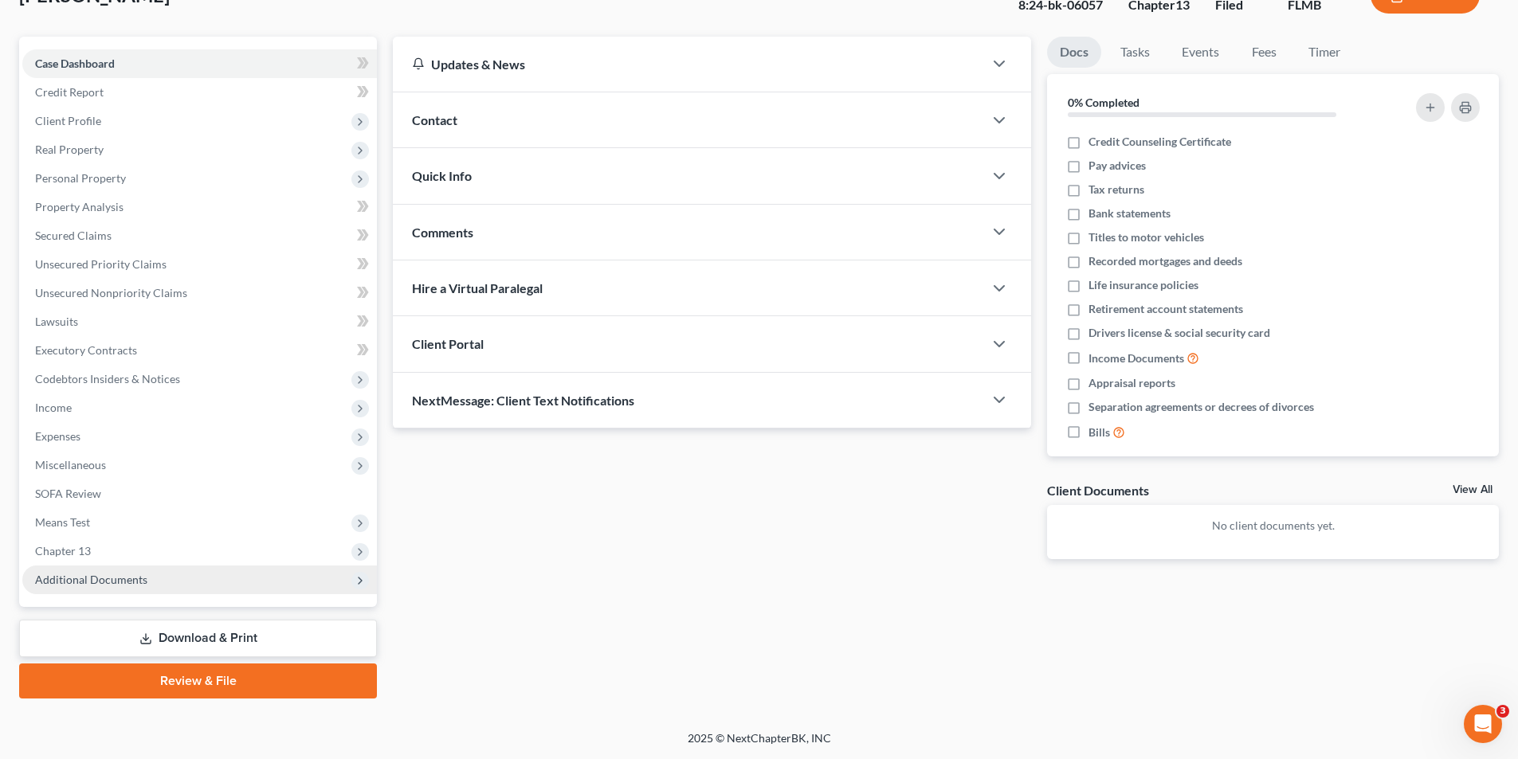
click at [115, 580] on span "Additional Documents" at bounding box center [91, 580] width 112 height 14
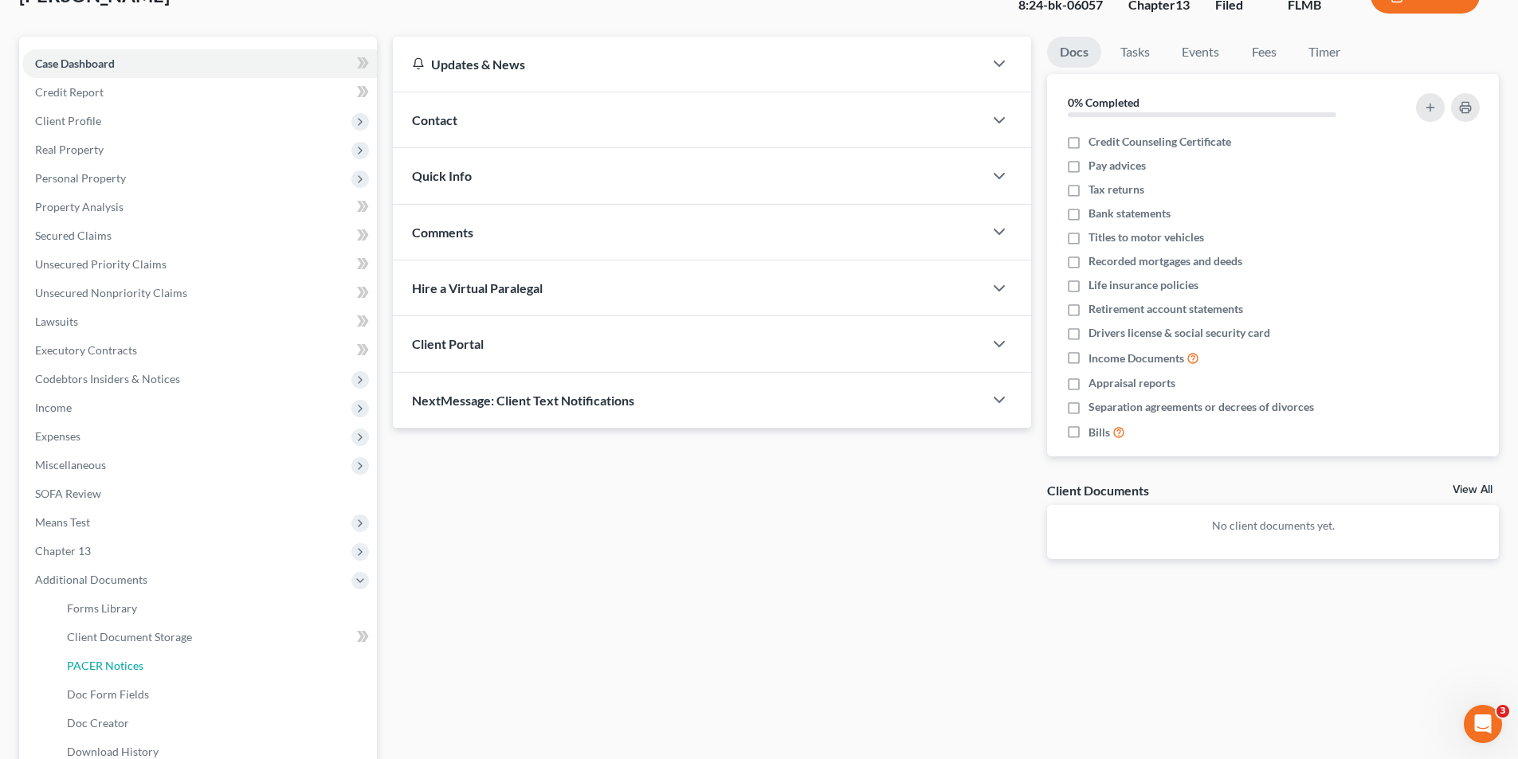
drag, startPoint x: 104, startPoint y: 663, endPoint x: 398, endPoint y: 557, distance: 311.8
click at [104, 661] on span "PACER Notices" at bounding box center [105, 666] width 76 height 14
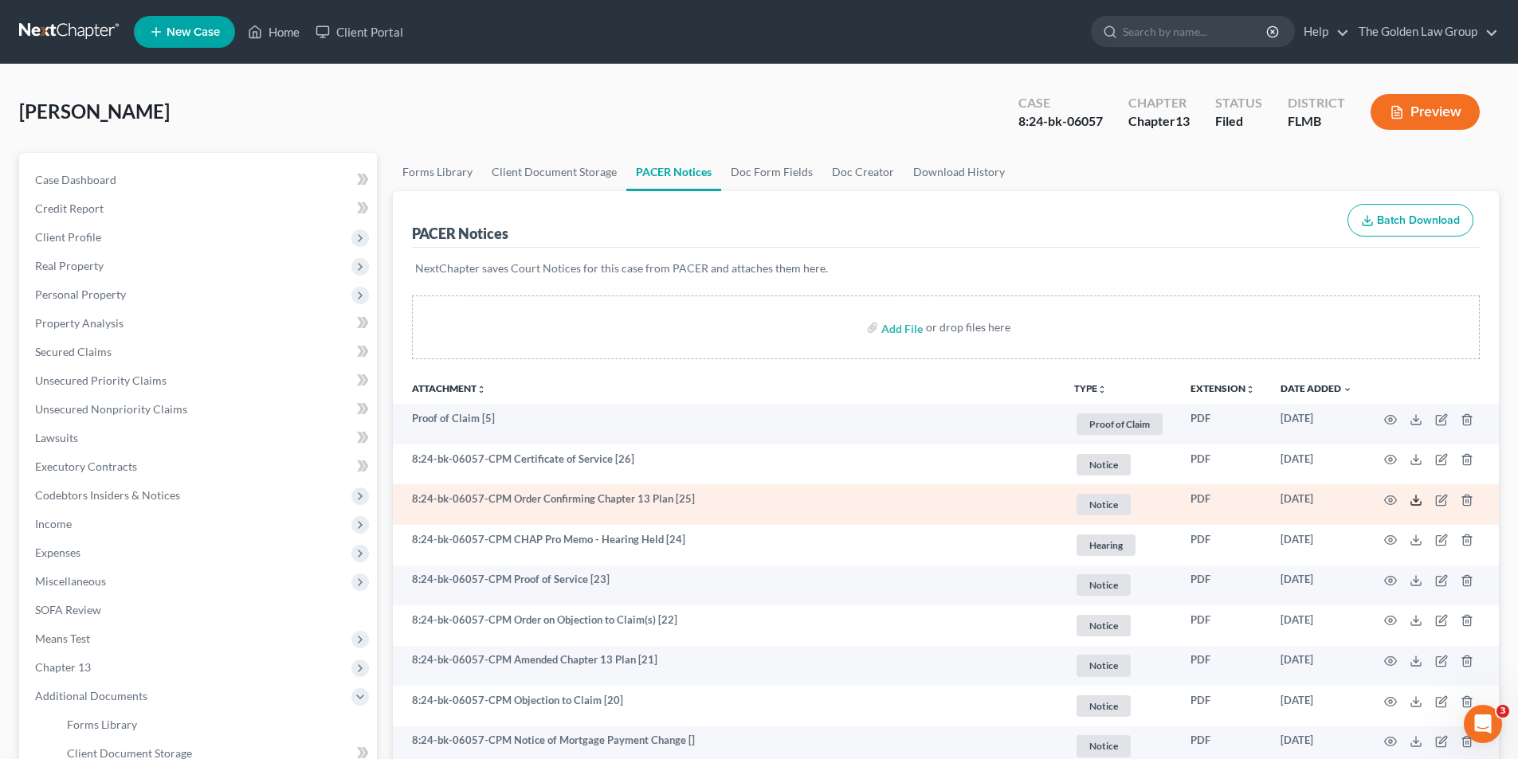
click at [1414, 498] on icon at bounding box center [1416, 500] width 13 height 13
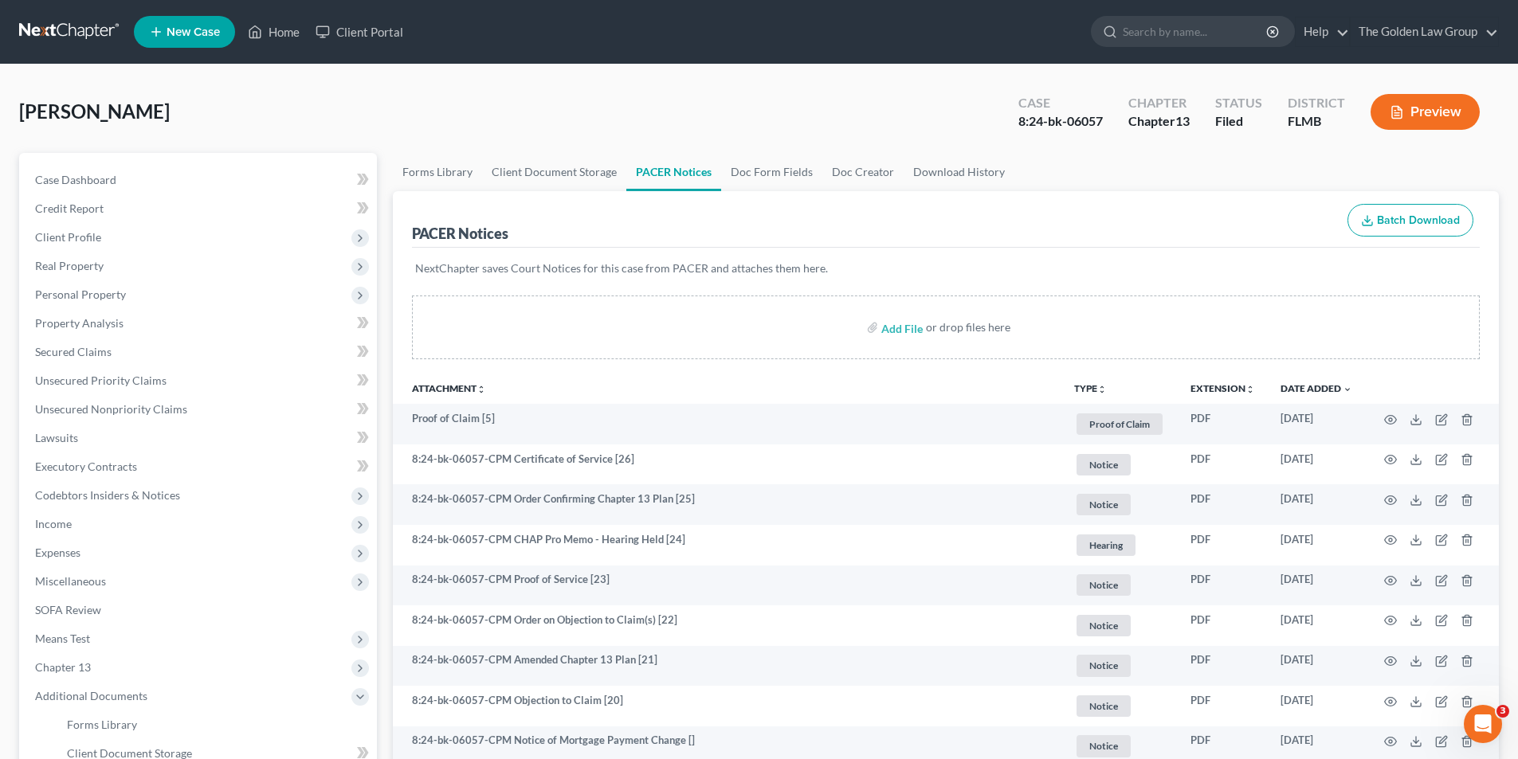
click at [1416, 111] on button "Preview" at bounding box center [1424, 112] width 109 height 36
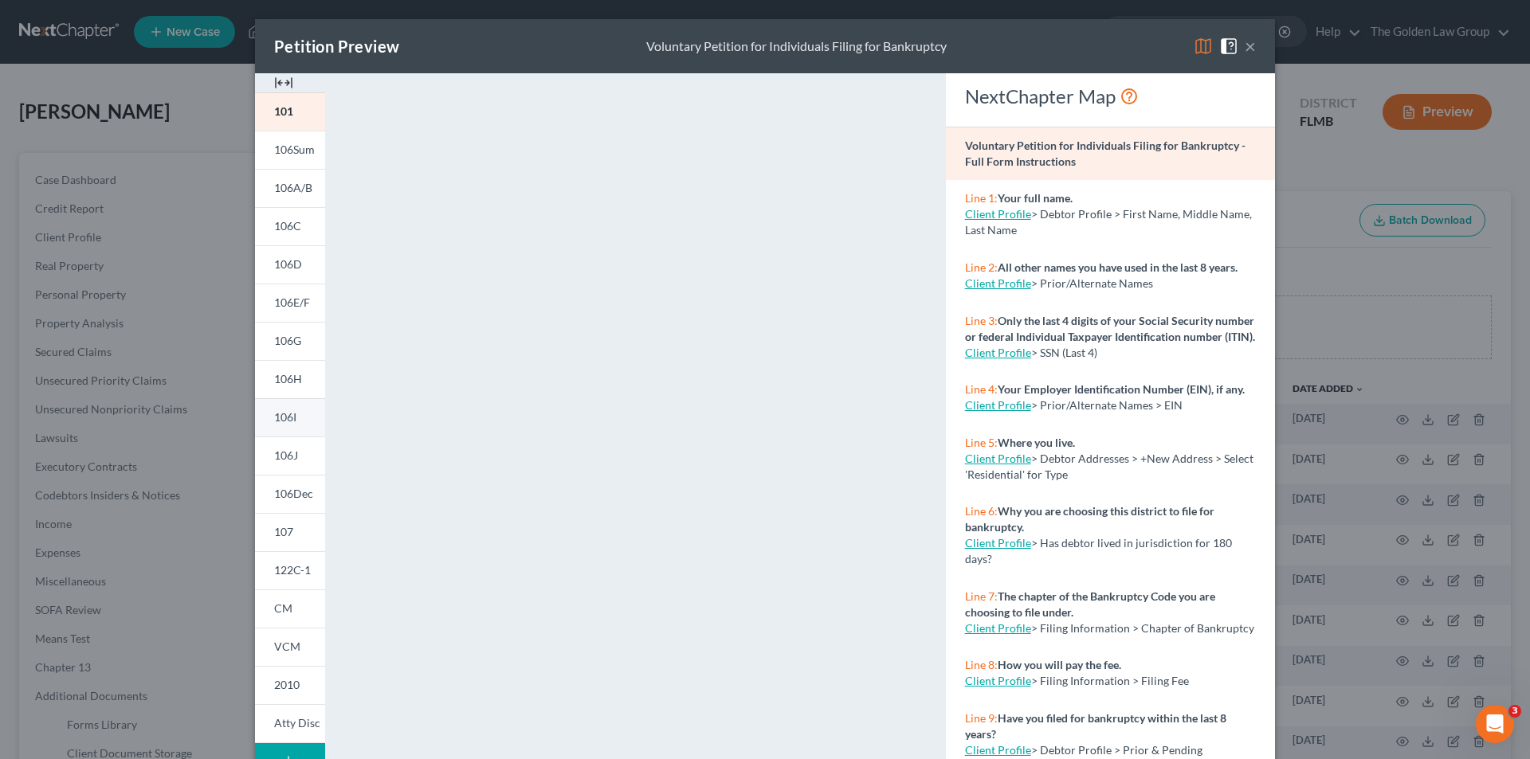
click at [292, 417] on link "106I" at bounding box center [290, 417] width 70 height 38
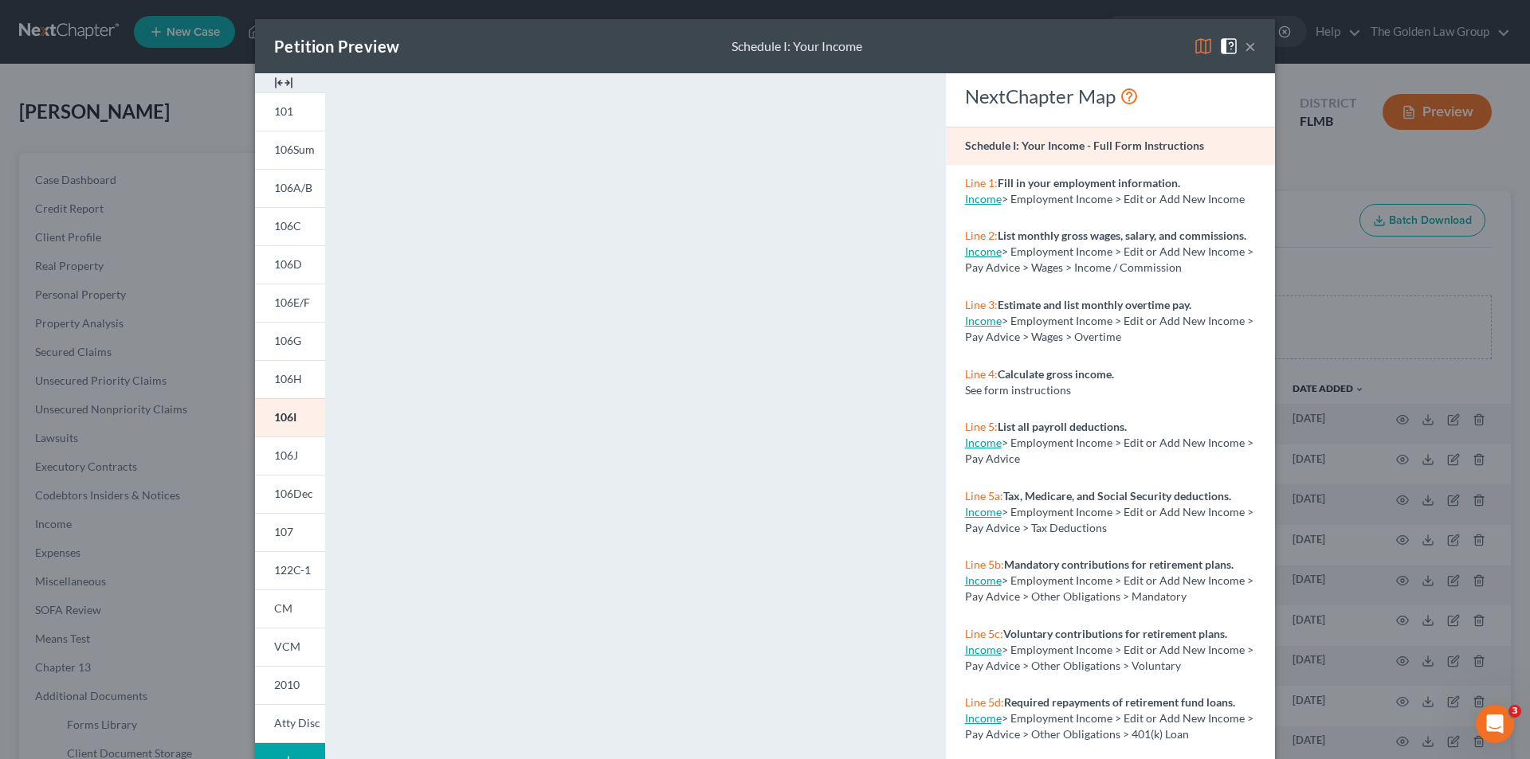
scroll to position [139, 0]
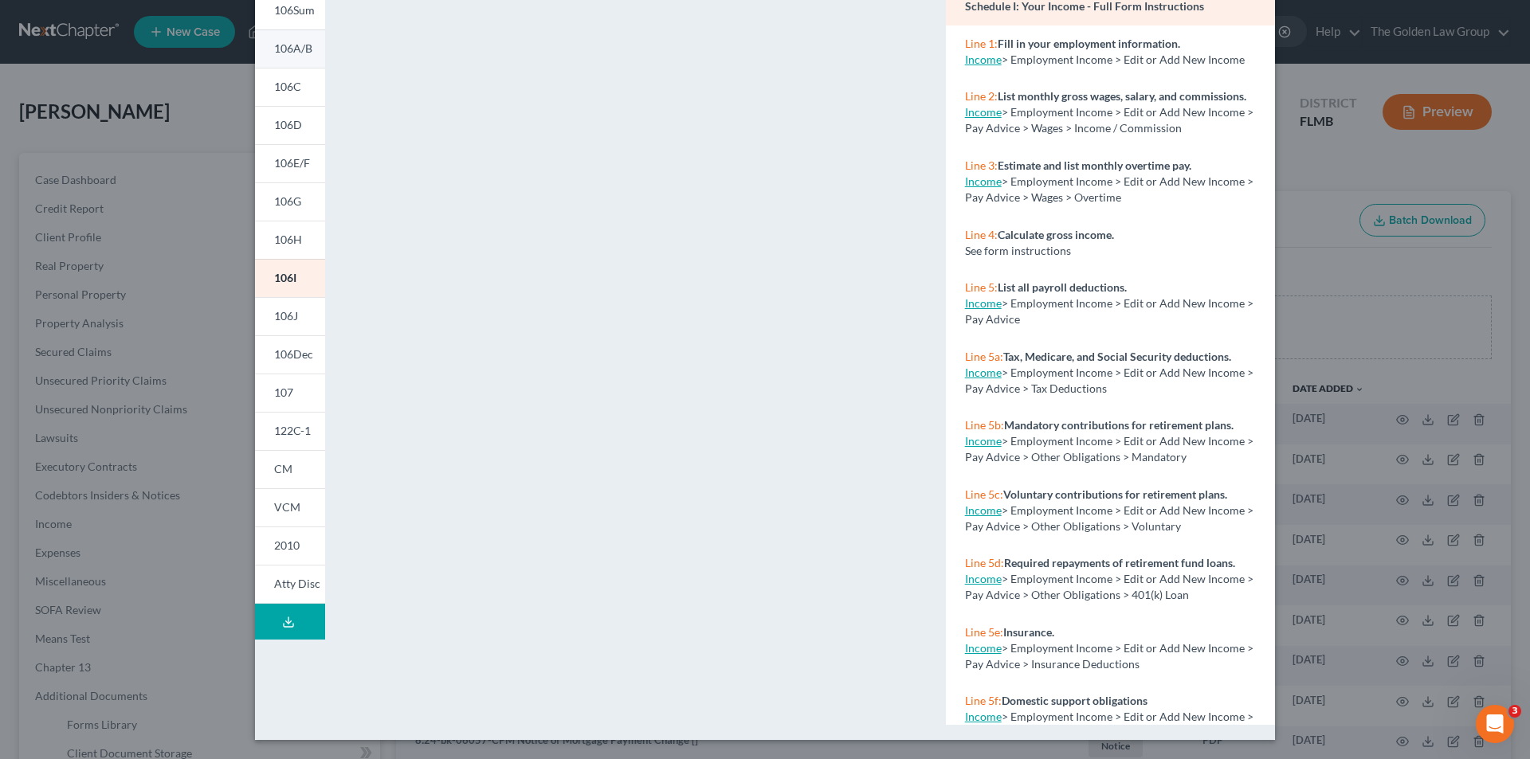
click at [297, 46] on span "106A/B" at bounding box center [293, 48] width 38 height 14
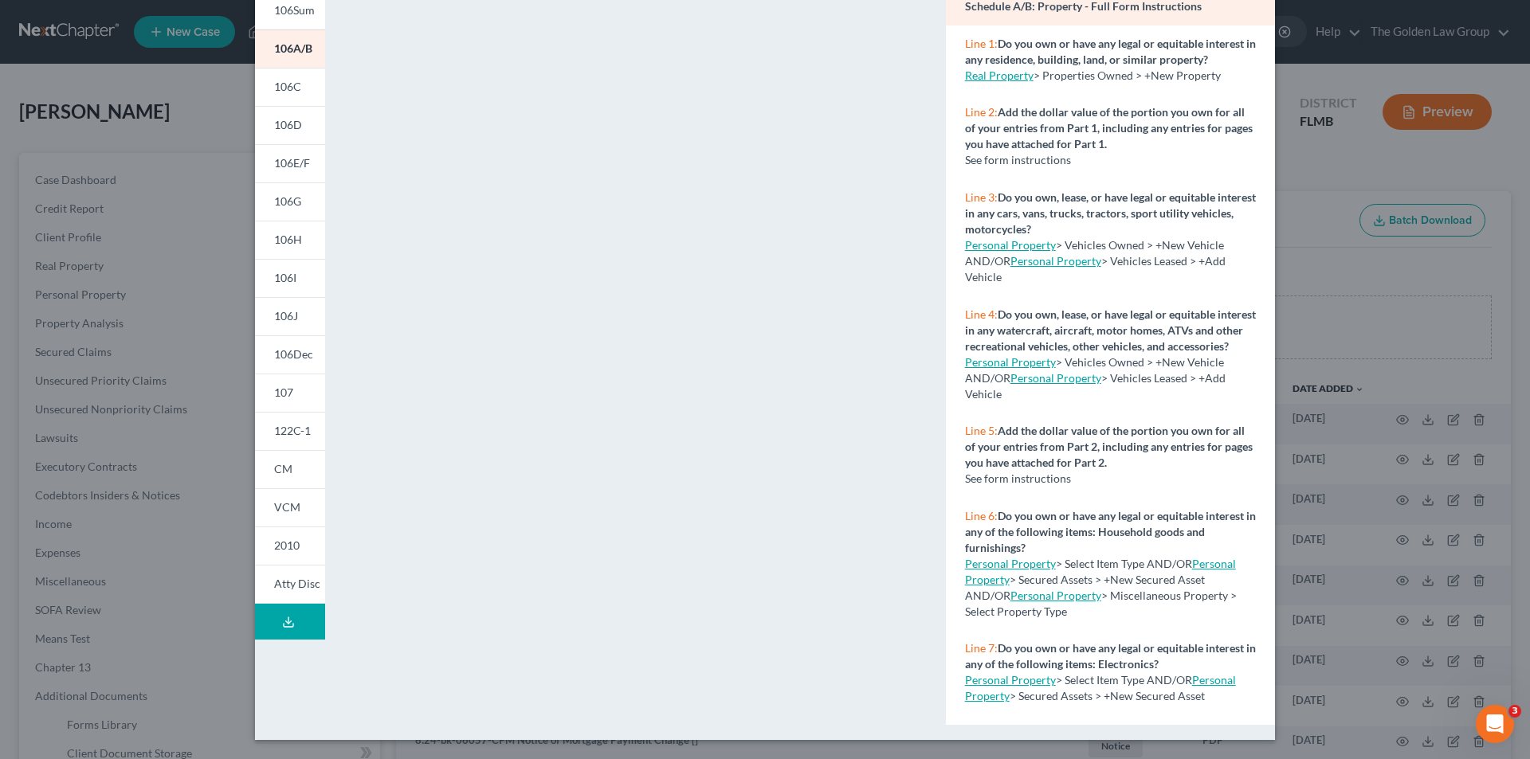
click at [198, 300] on div "Petition Preview Schedule A/B: Property × 101 106Sum 106A/B 106C 106D 106E/F 10…" at bounding box center [765, 379] width 1530 height 759
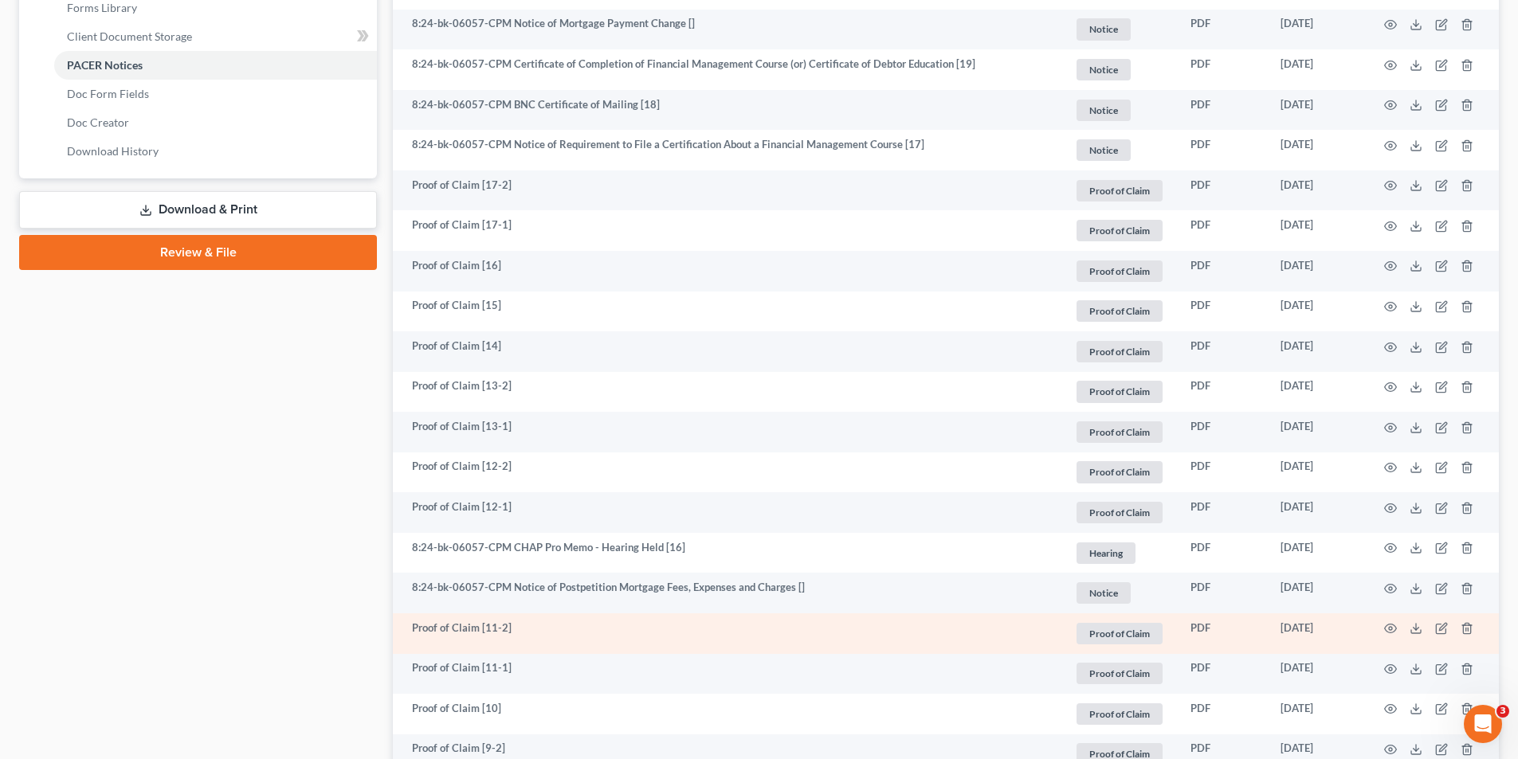
scroll to position [876, 0]
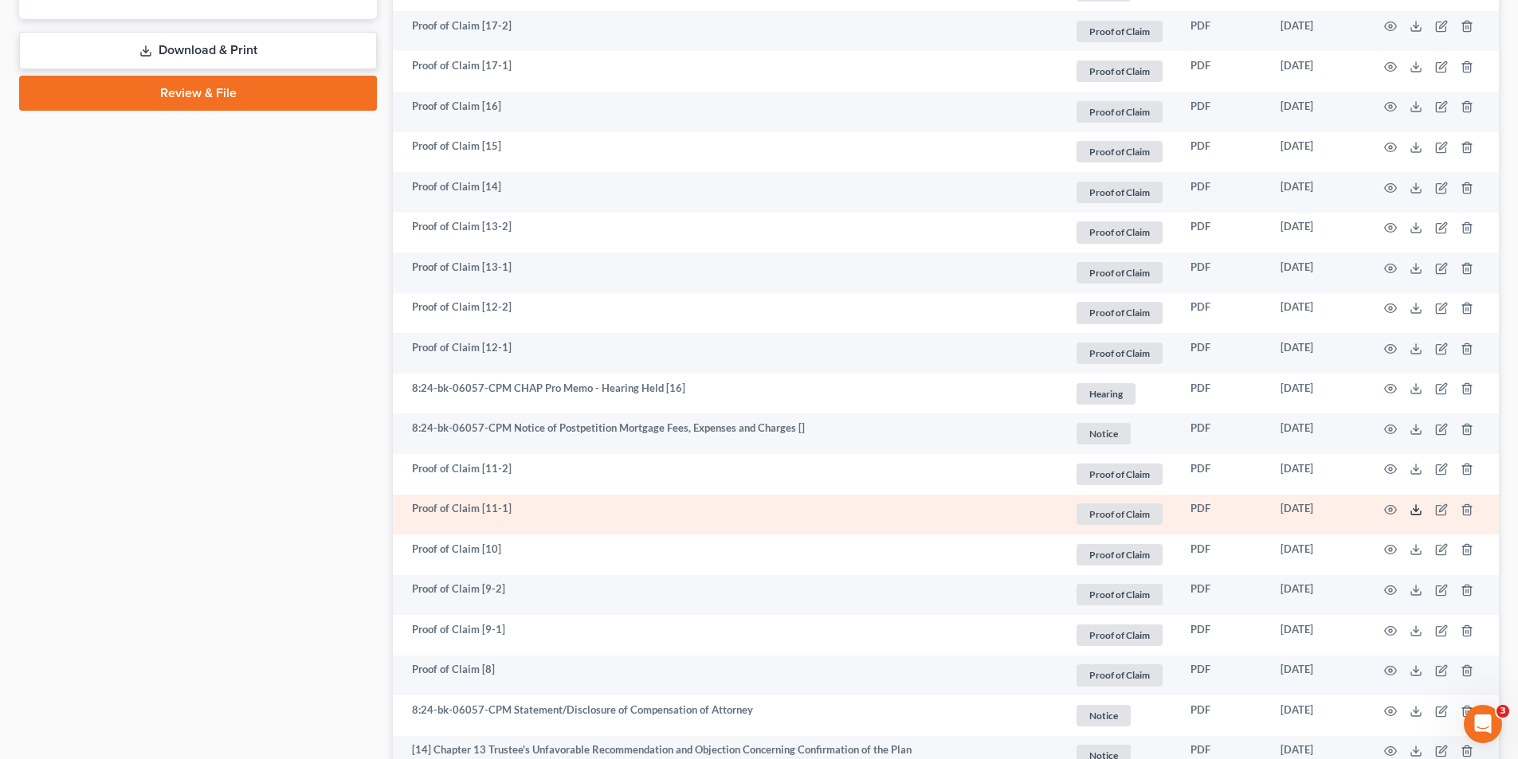
click at [1418, 511] on icon at bounding box center [1416, 510] width 13 height 13
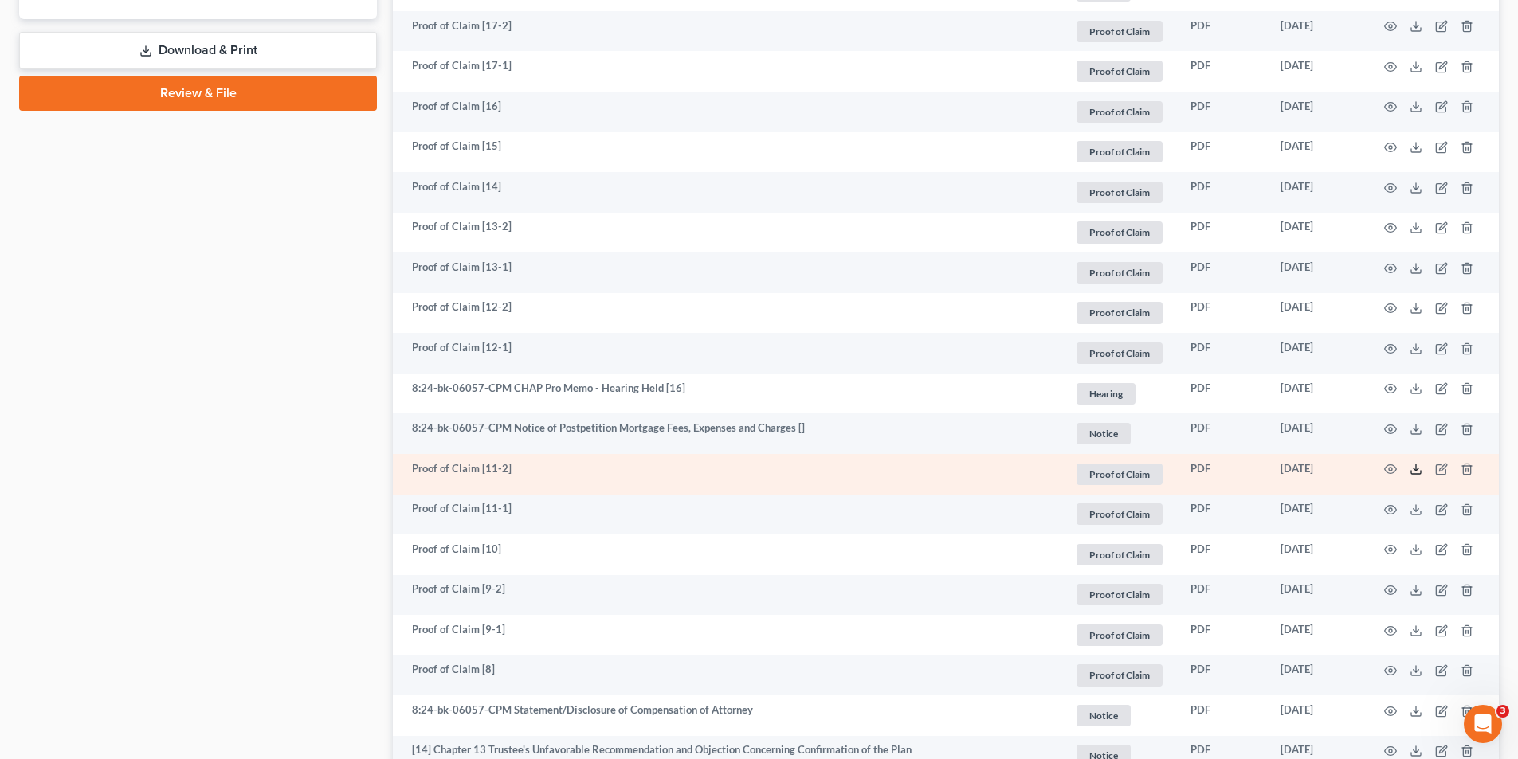
click at [1415, 467] on icon at bounding box center [1416, 469] width 13 height 13
